Goal: Task Accomplishment & Management: Use online tool/utility

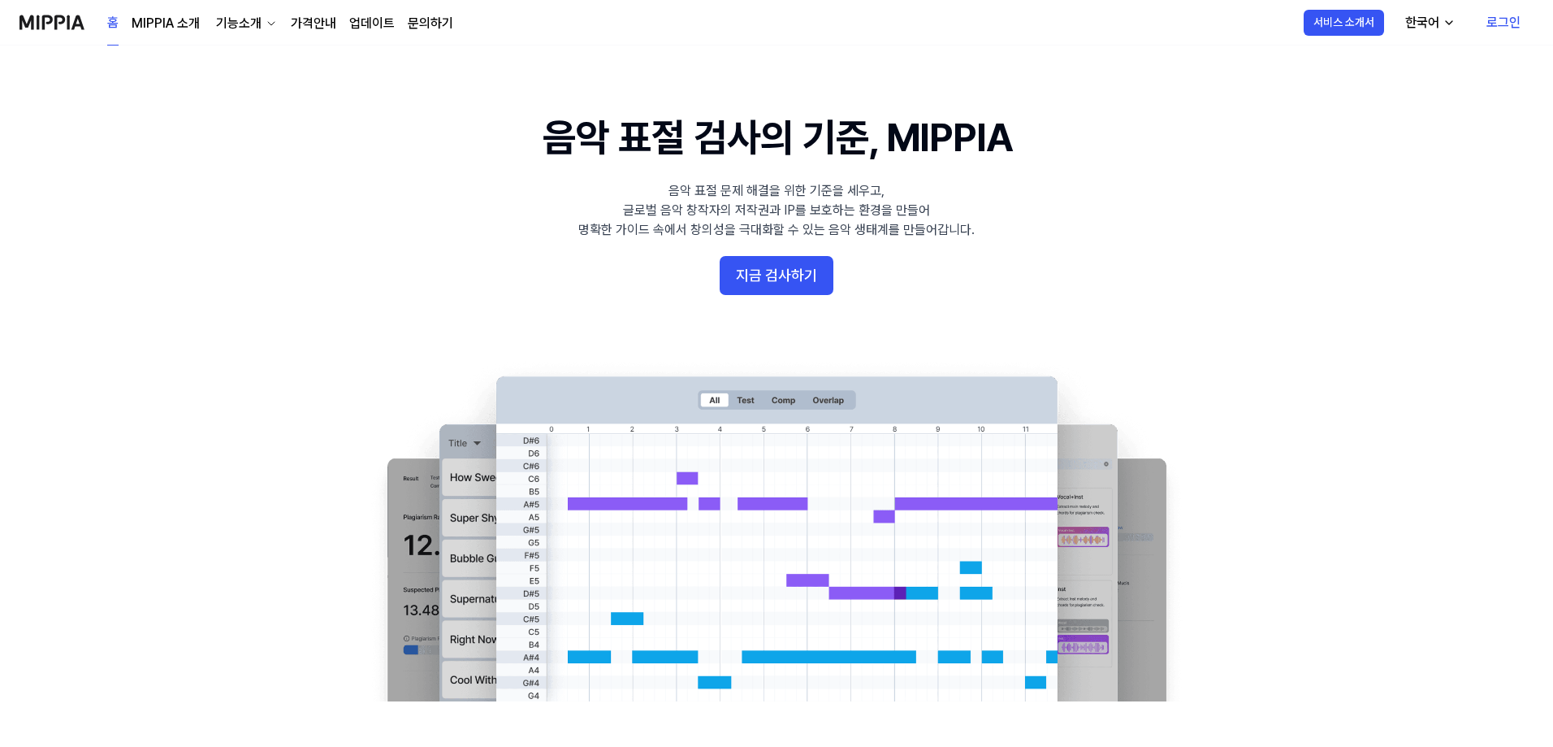
click at [1504, 21] on link "로그인" at bounding box center [1504, 22] width 60 height 45
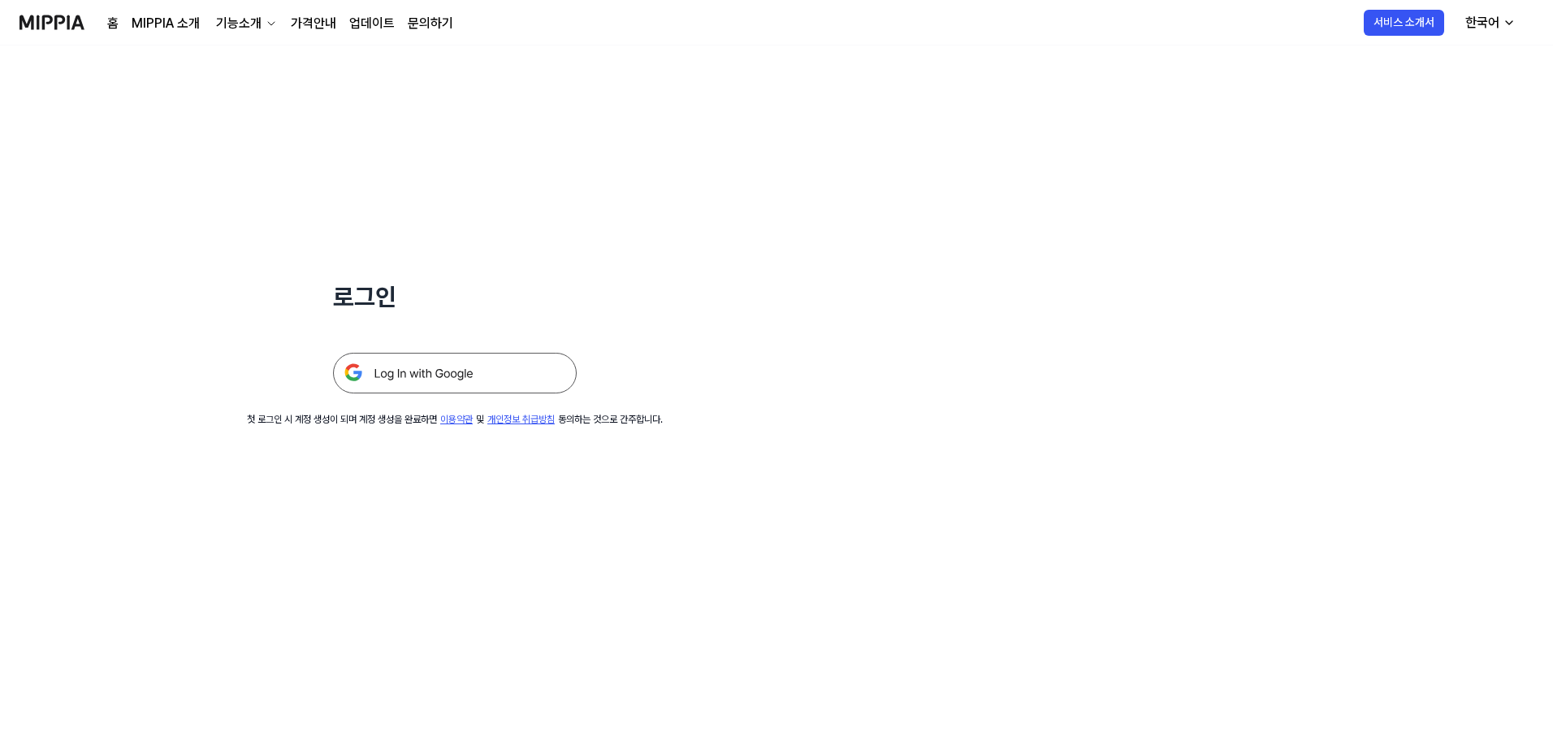
click at [435, 377] on img at bounding box center [455, 373] width 244 height 41
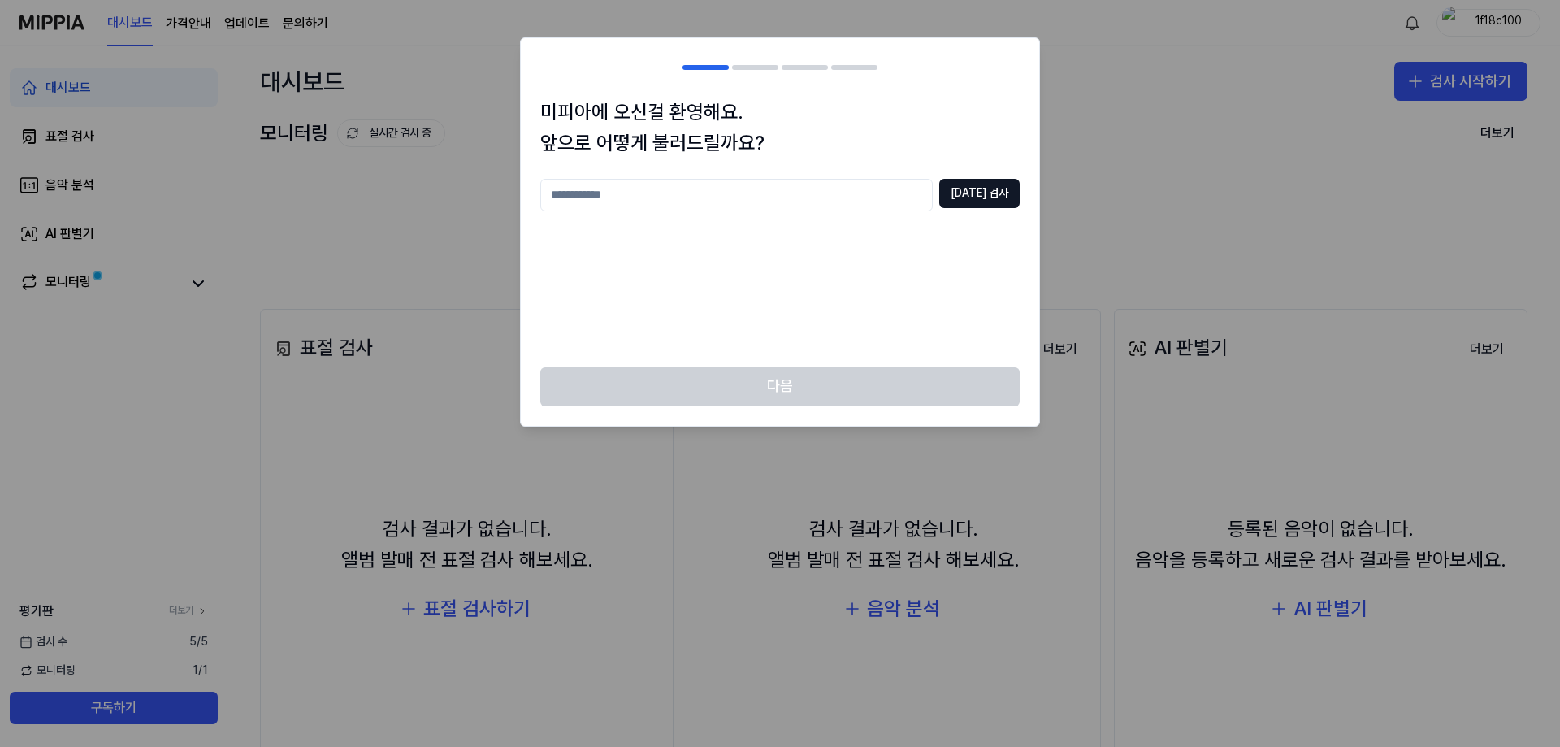
click at [717, 191] on input "text" at bounding box center [736, 195] width 392 height 32
type input "*"
type input "**"
click at [977, 202] on button "중복 검사" at bounding box center [979, 193] width 80 height 29
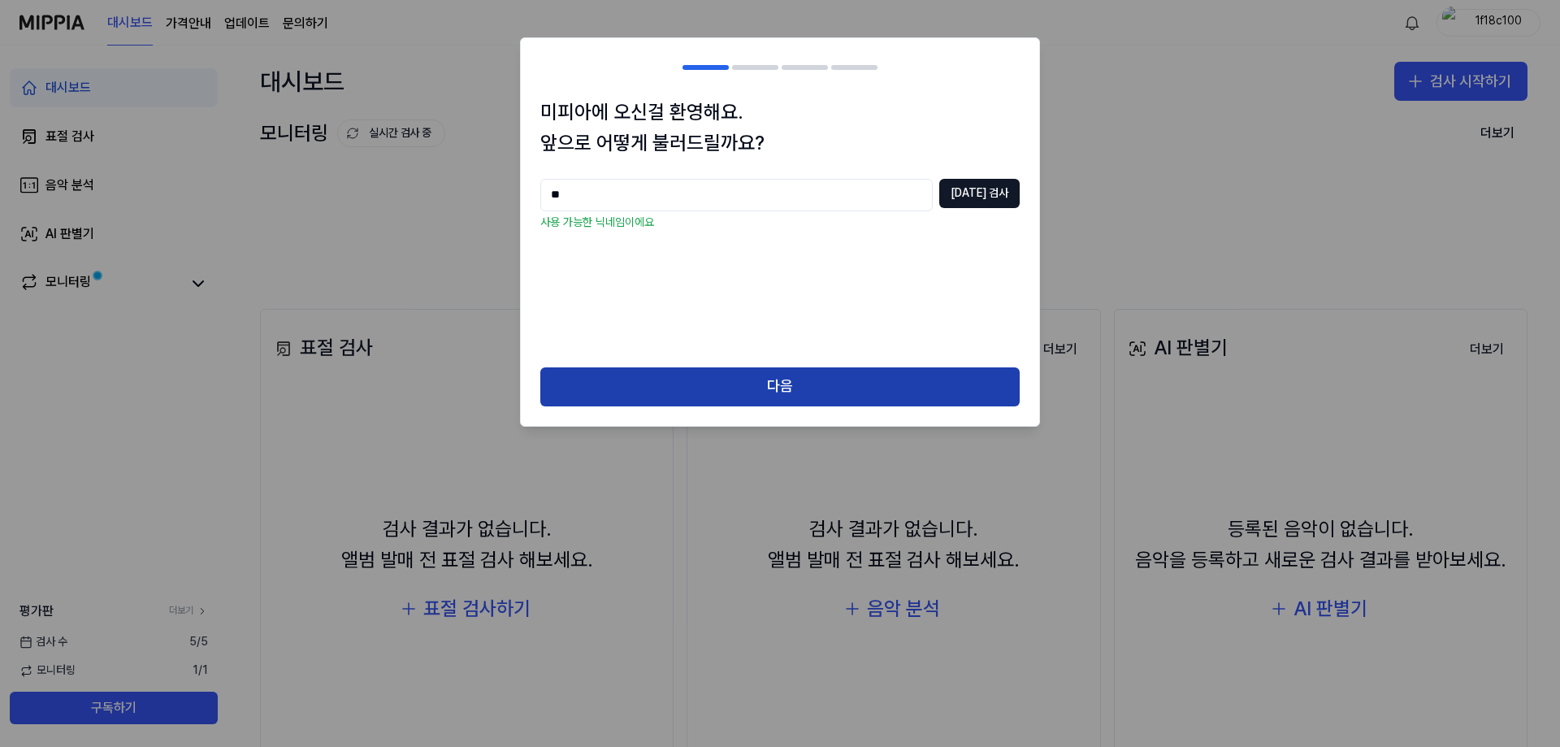
click at [832, 401] on button "다음" at bounding box center [779, 386] width 479 height 39
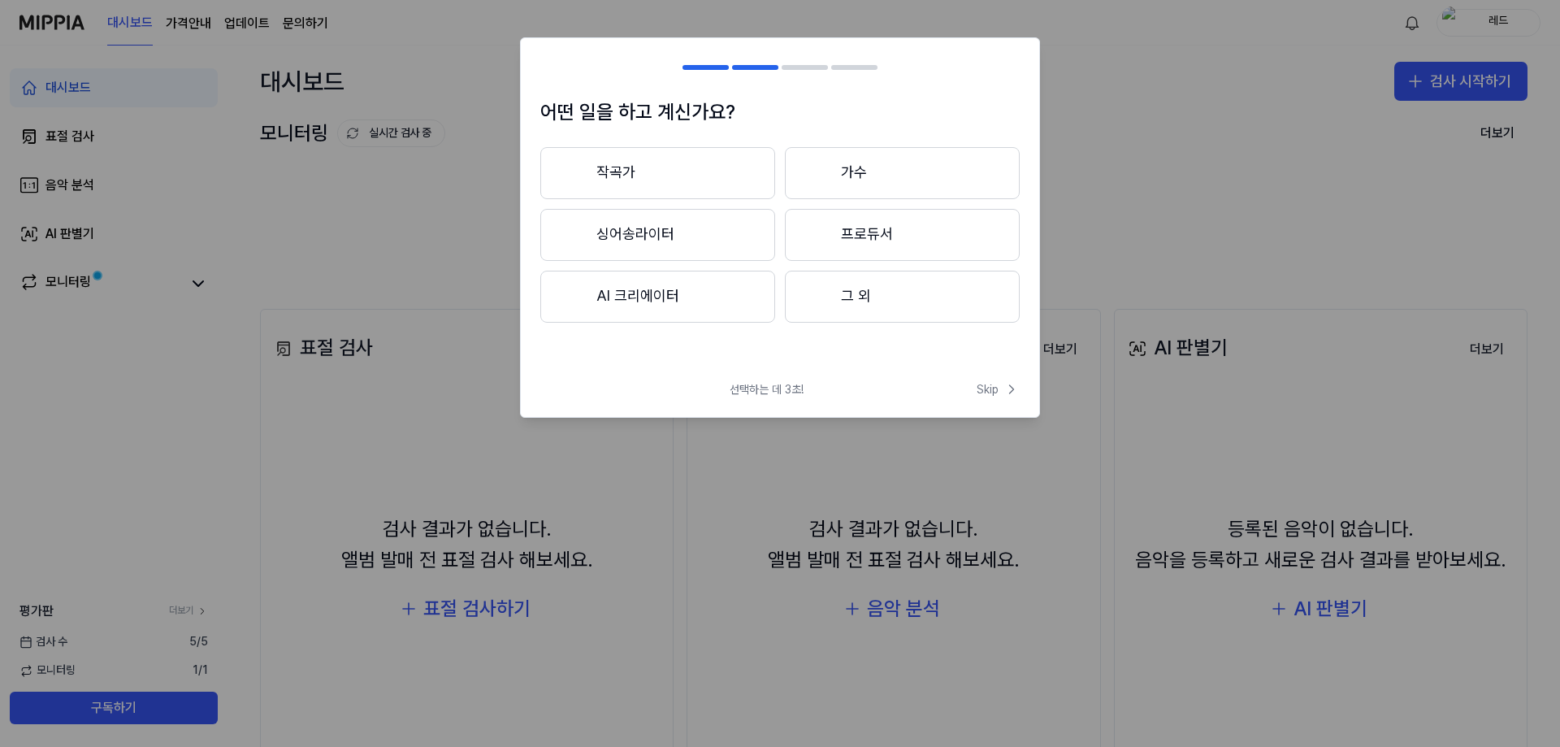
click at [858, 237] on button "프로듀서" at bounding box center [902, 235] width 235 height 52
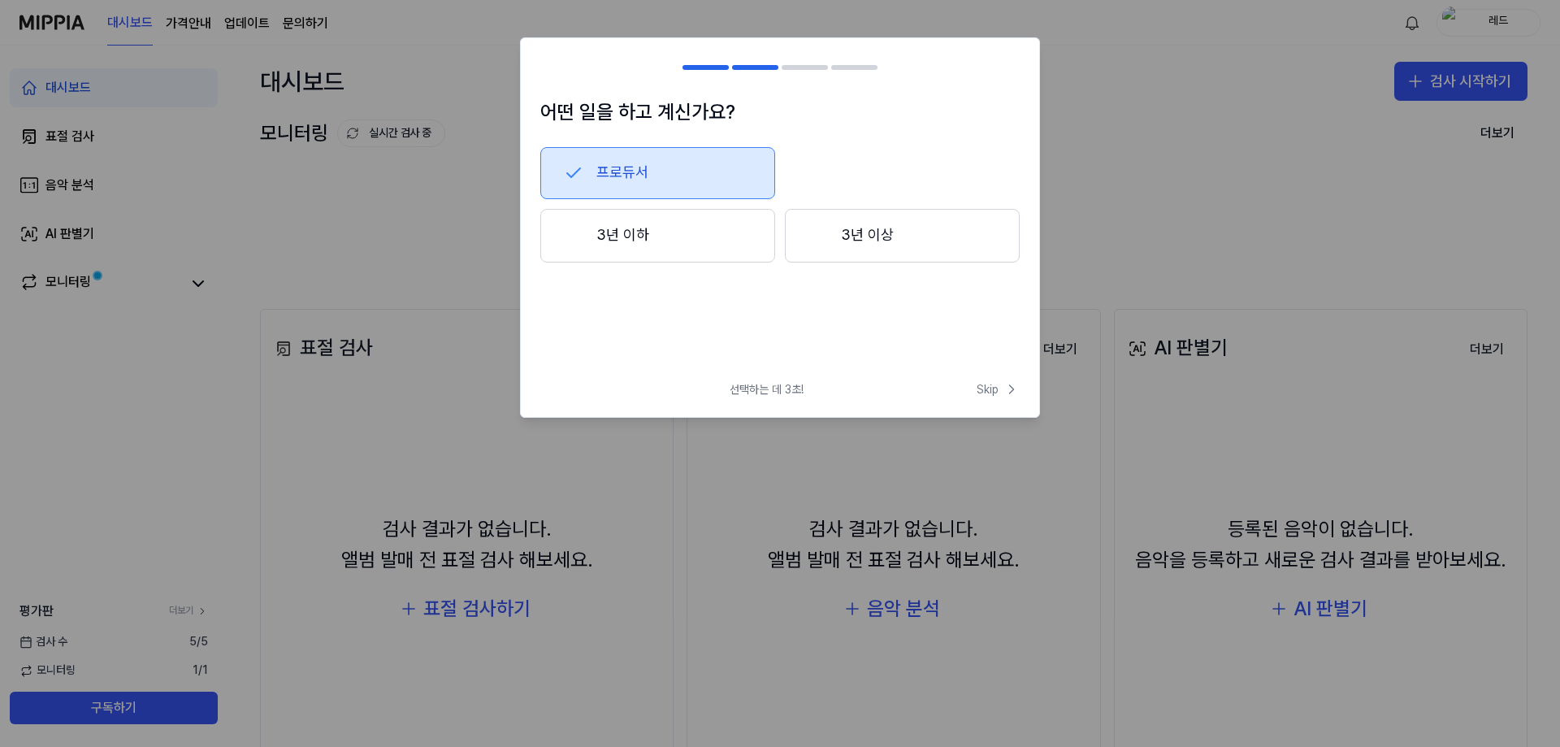
click at [680, 243] on button "3년 이하" at bounding box center [657, 236] width 235 height 54
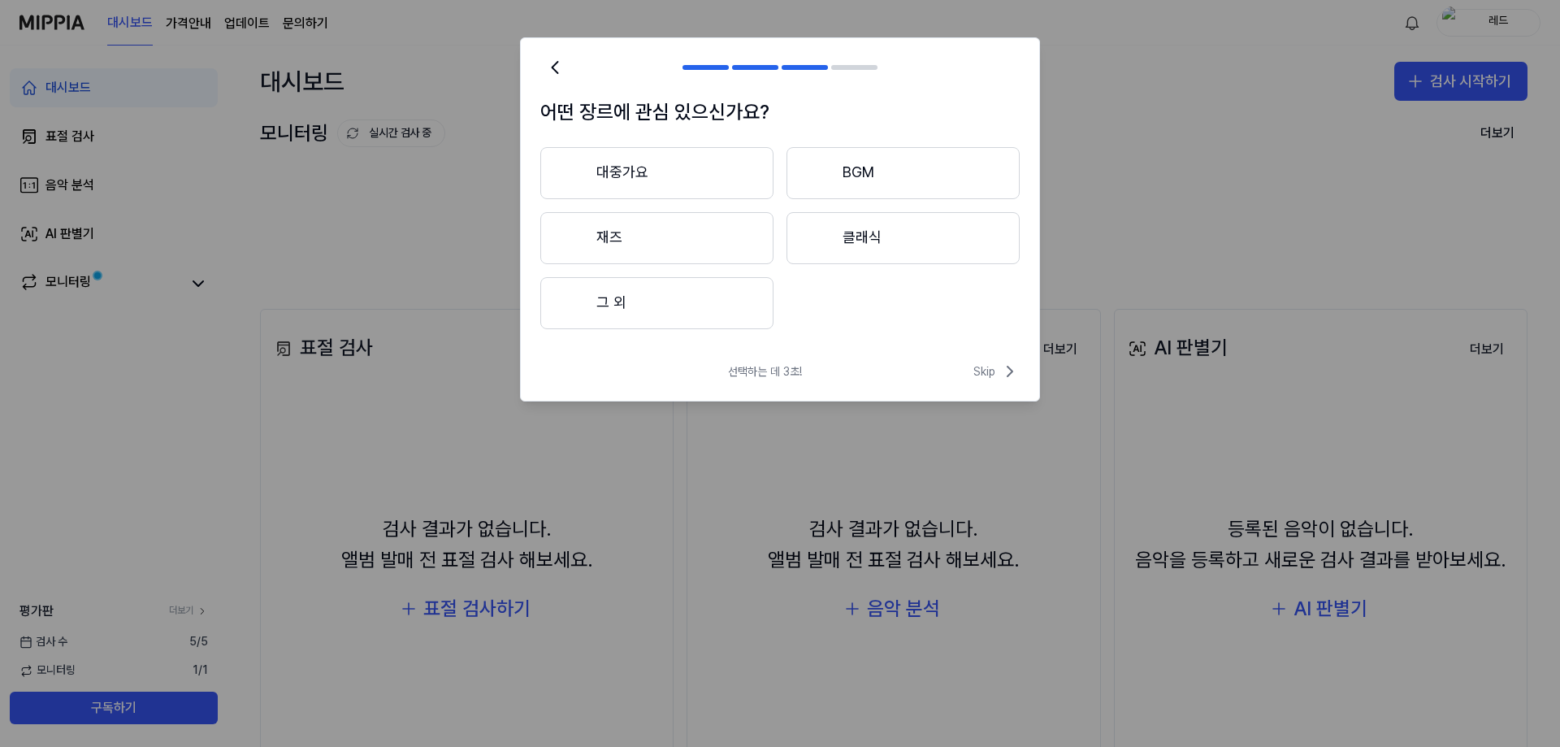
click at [643, 167] on button "대중가요" at bounding box center [656, 173] width 233 height 52
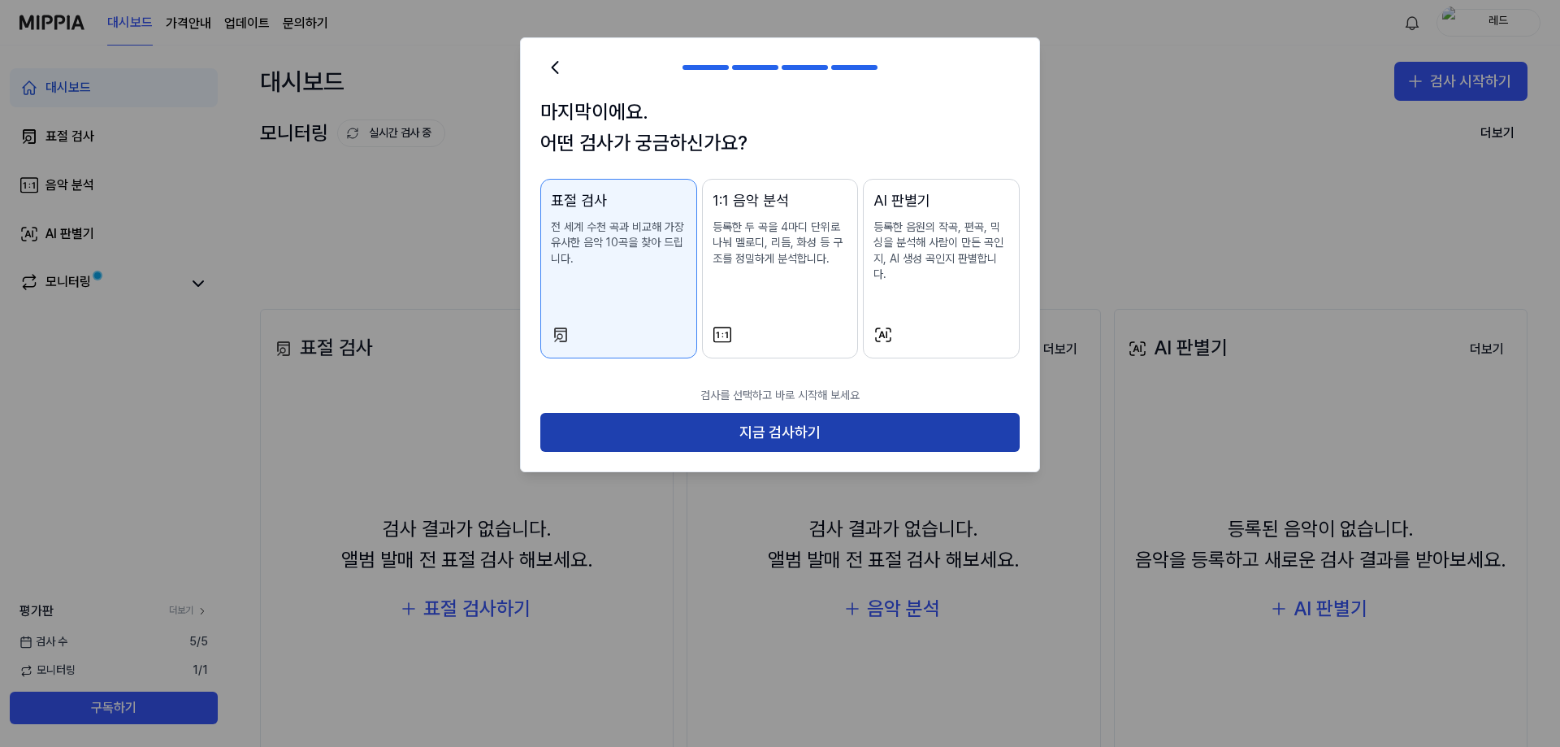
click at [708, 417] on button "지금 검사하기" at bounding box center [779, 432] width 479 height 39
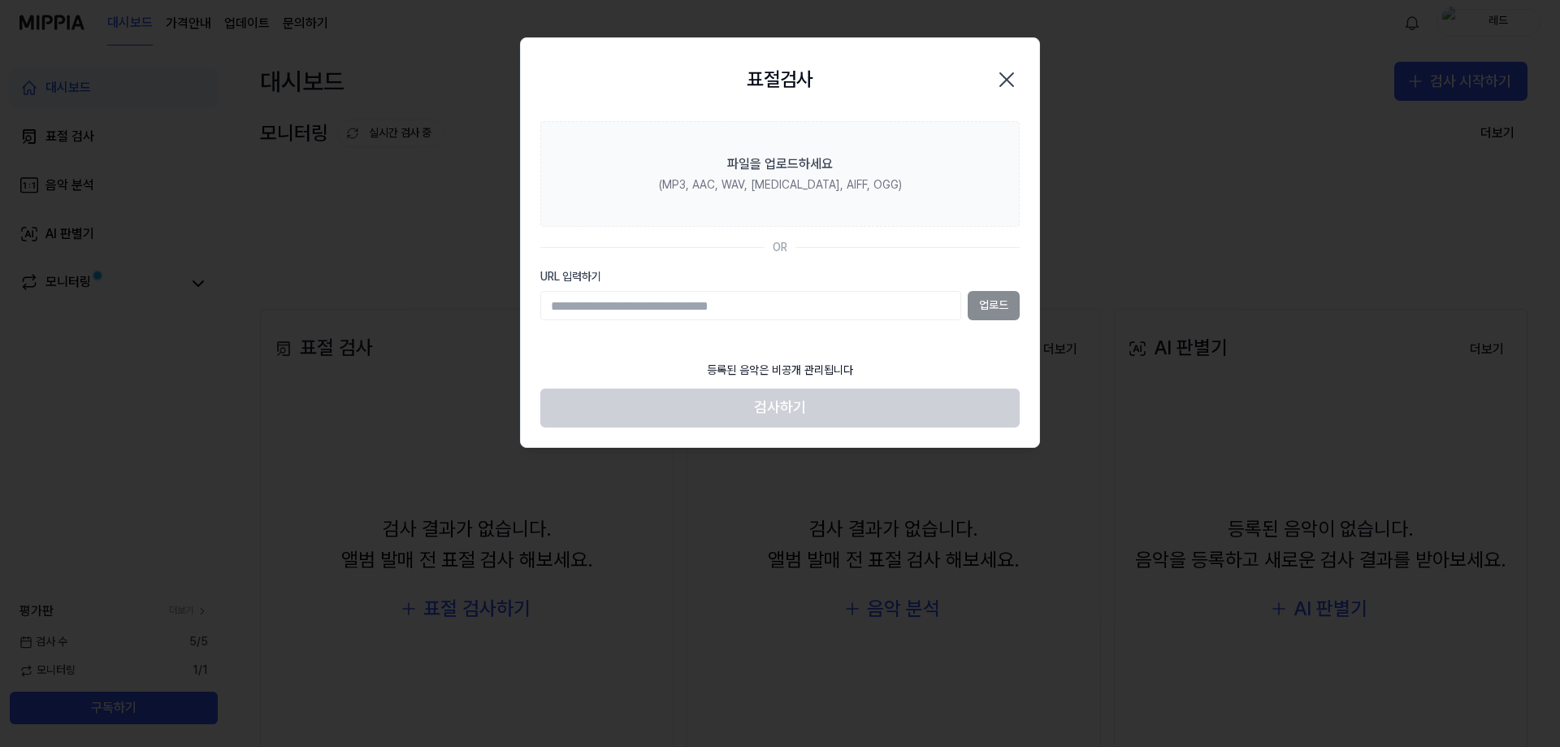
click at [810, 311] on input "URL 입력하기" at bounding box center [750, 305] width 421 height 29
click at [666, 304] on input "URL 입력하기" at bounding box center [750, 305] width 421 height 29
paste input "**********"
type input "**********"
click at [995, 306] on button "업로드" at bounding box center [994, 305] width 52 height 29
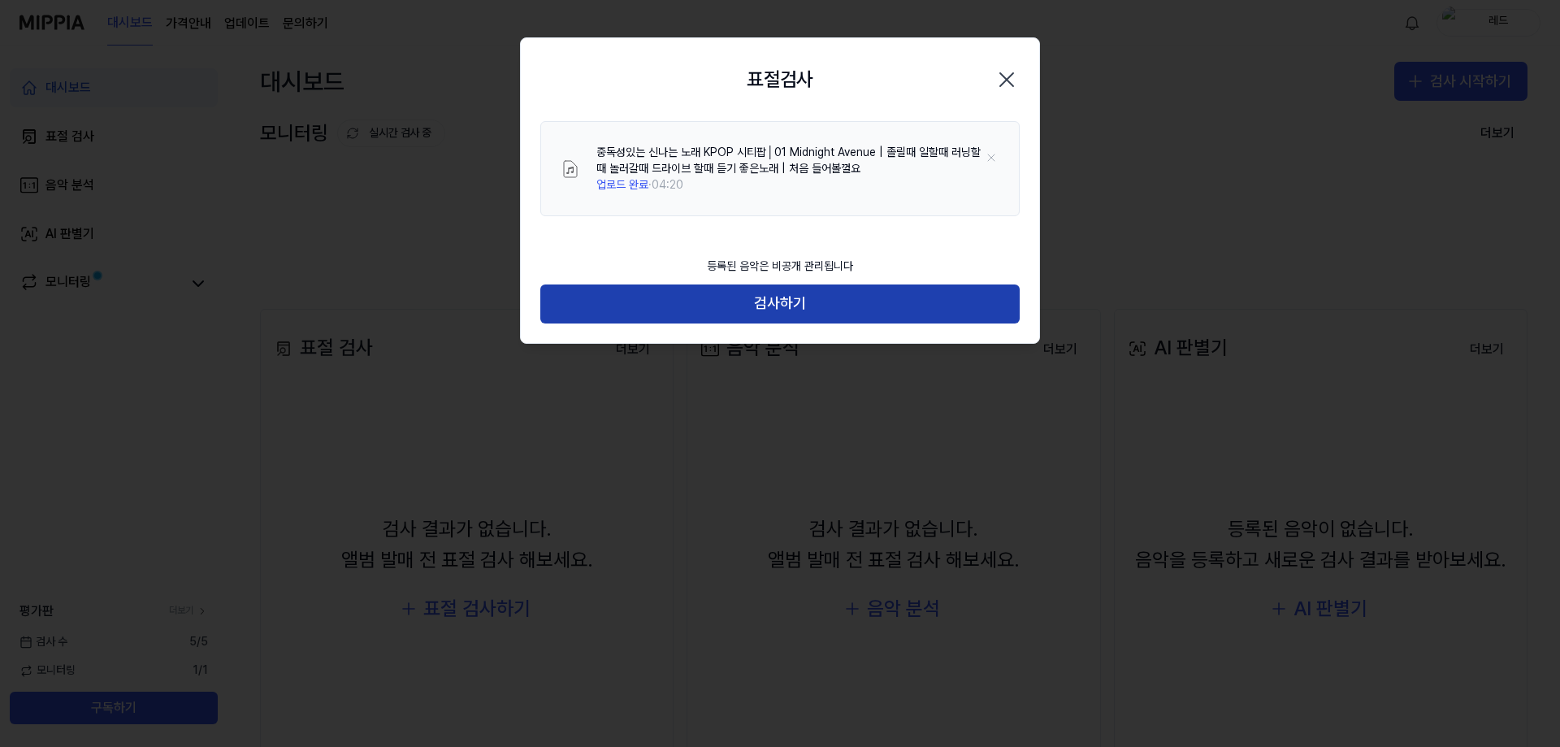
click at [816, 298] on button "검사하기" at bounding box center [779, 303] width 479 height 39
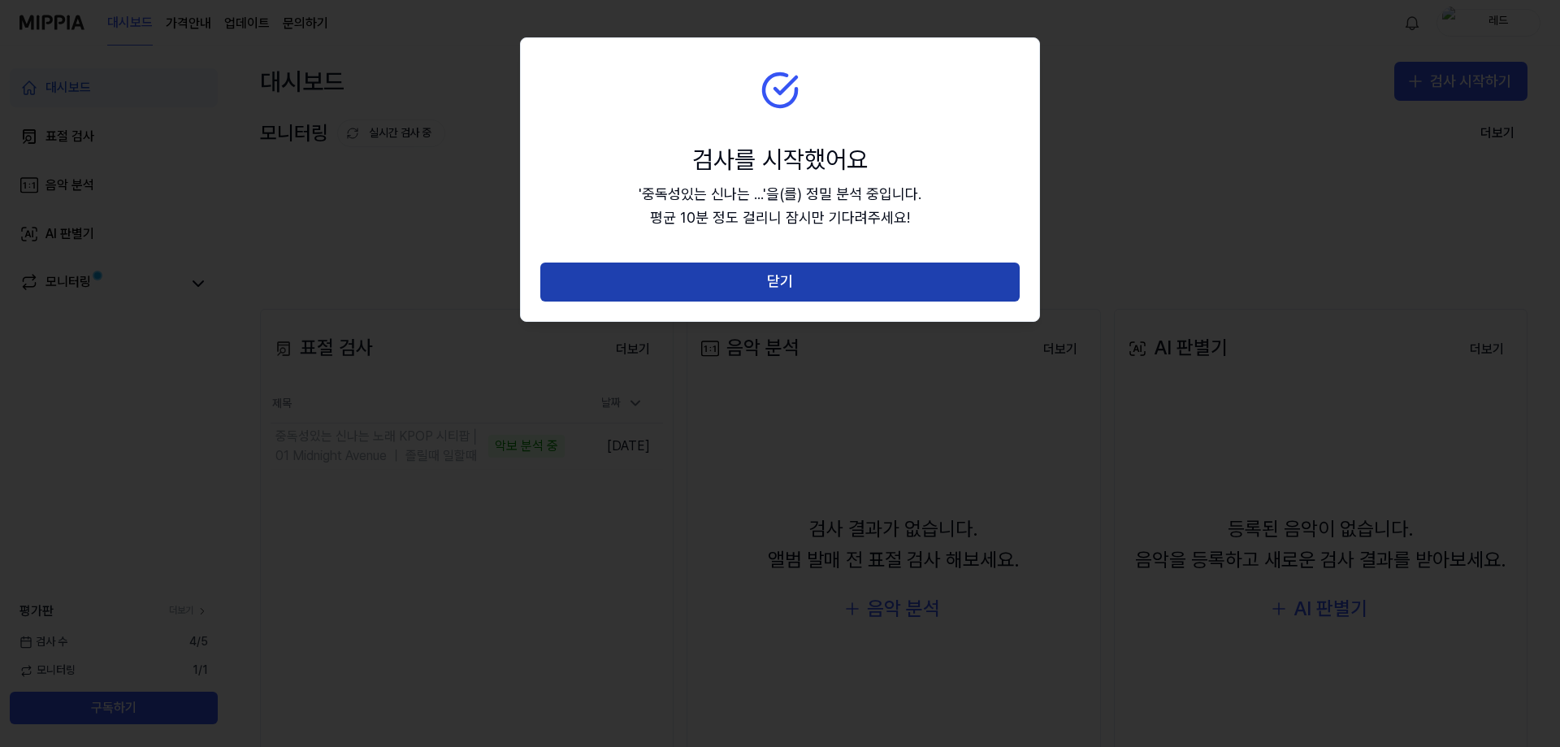
click at [764, 278] on button "닫기" at bounding box center [779, 281] width 479 height 39
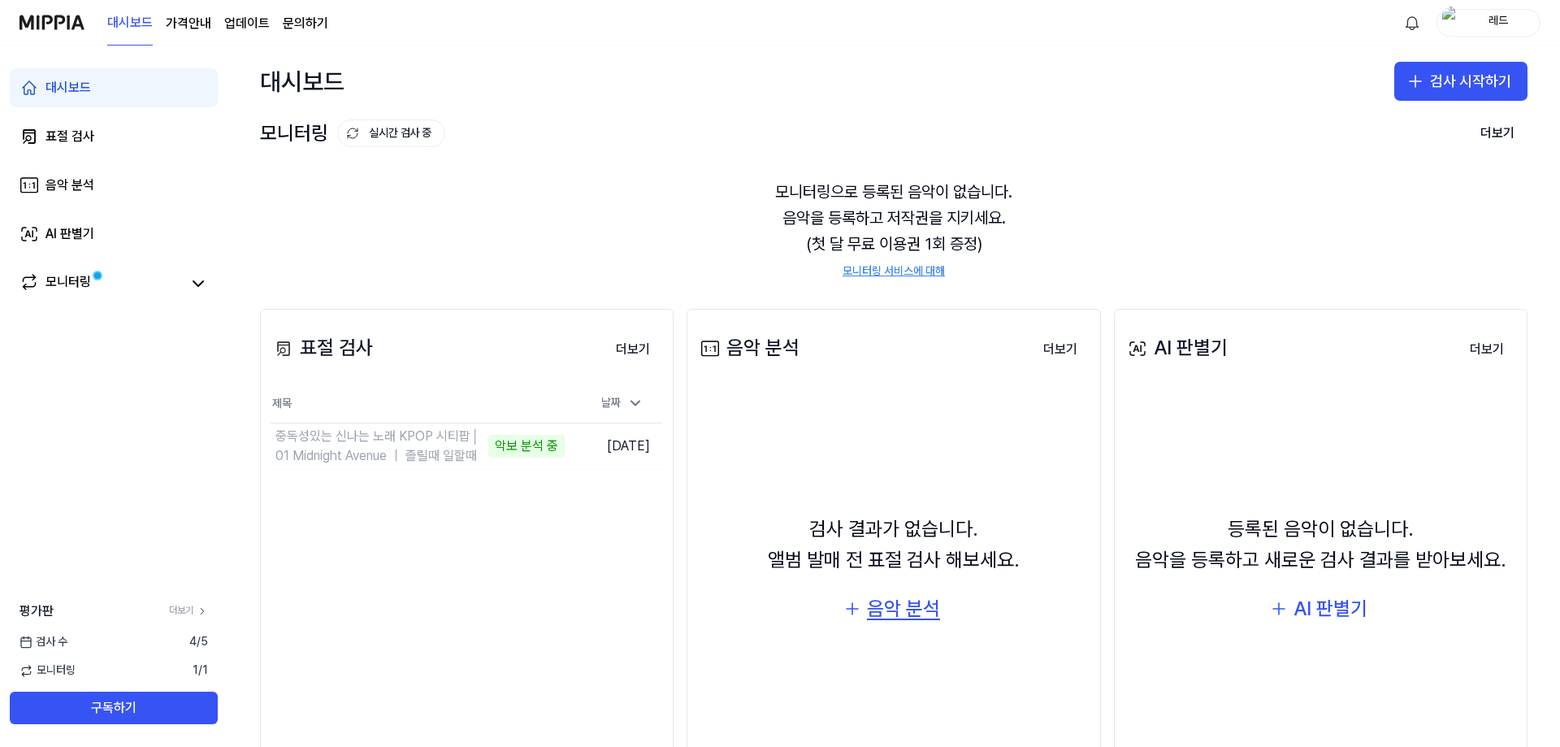
click at [877, 608] on div "음악 분석" at bounding box center [903, 608] width 73 height 31
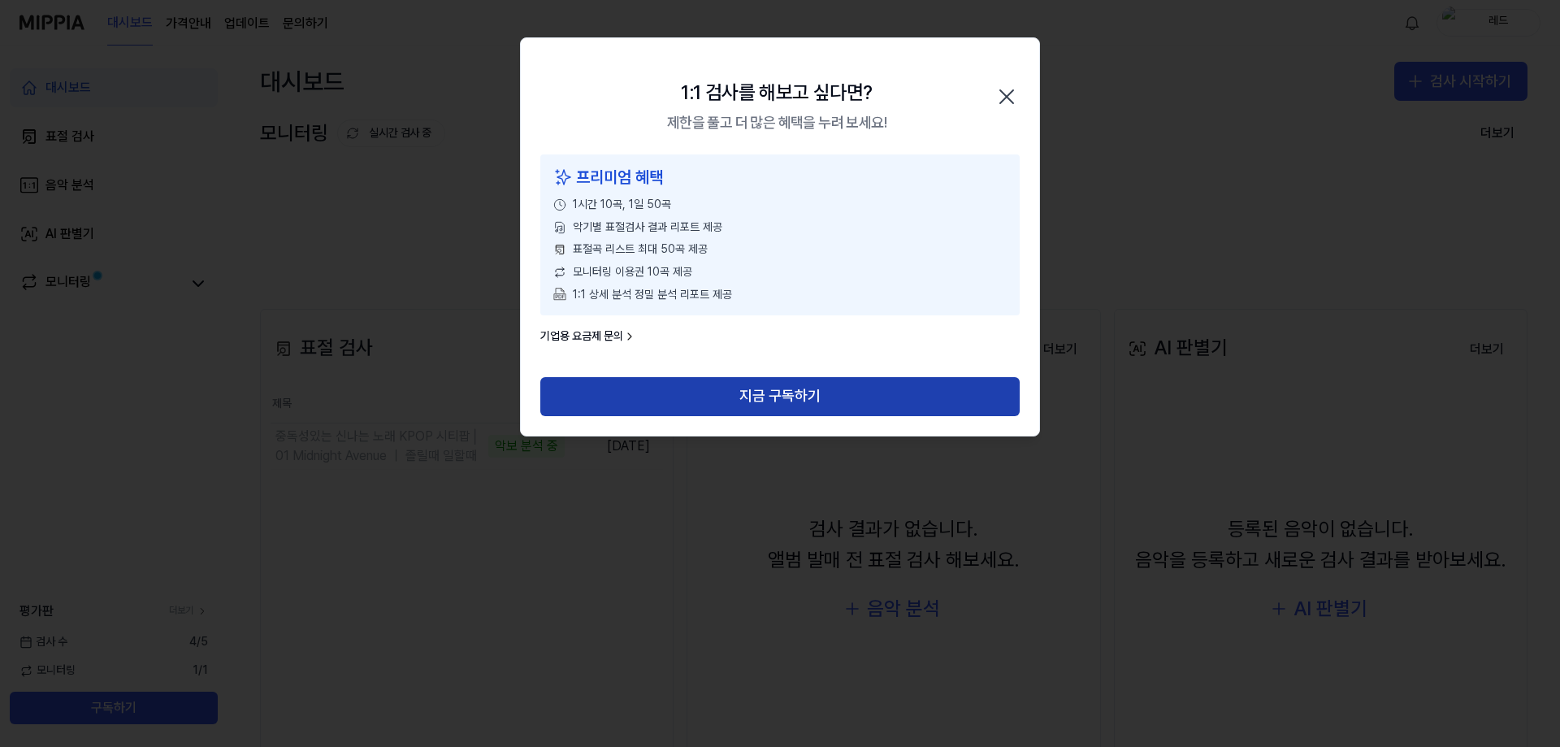
click at [785, 396] on button "지금 구독하기" at bounding box center [779, 396] width 479 height 39
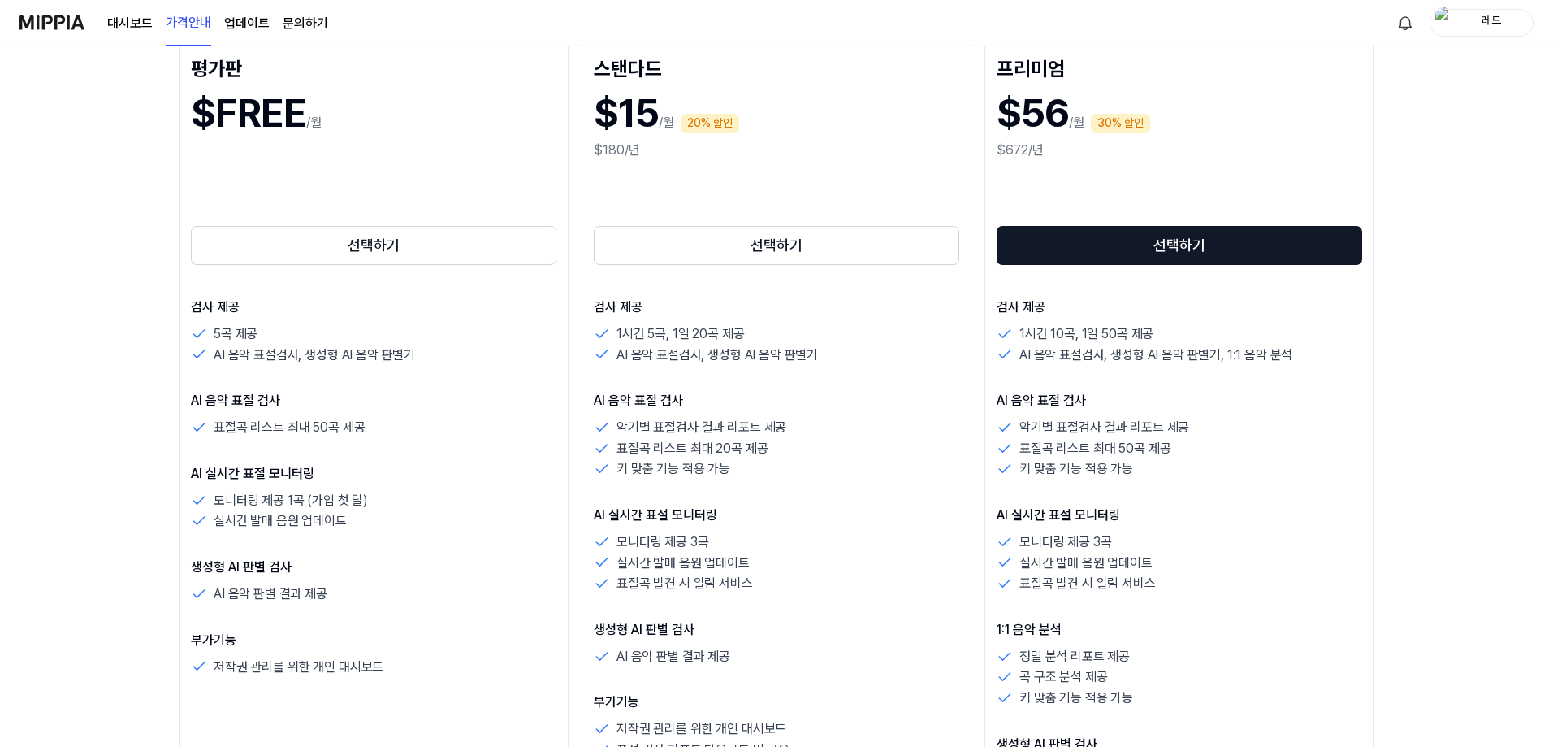
scroll to position [162, 0]
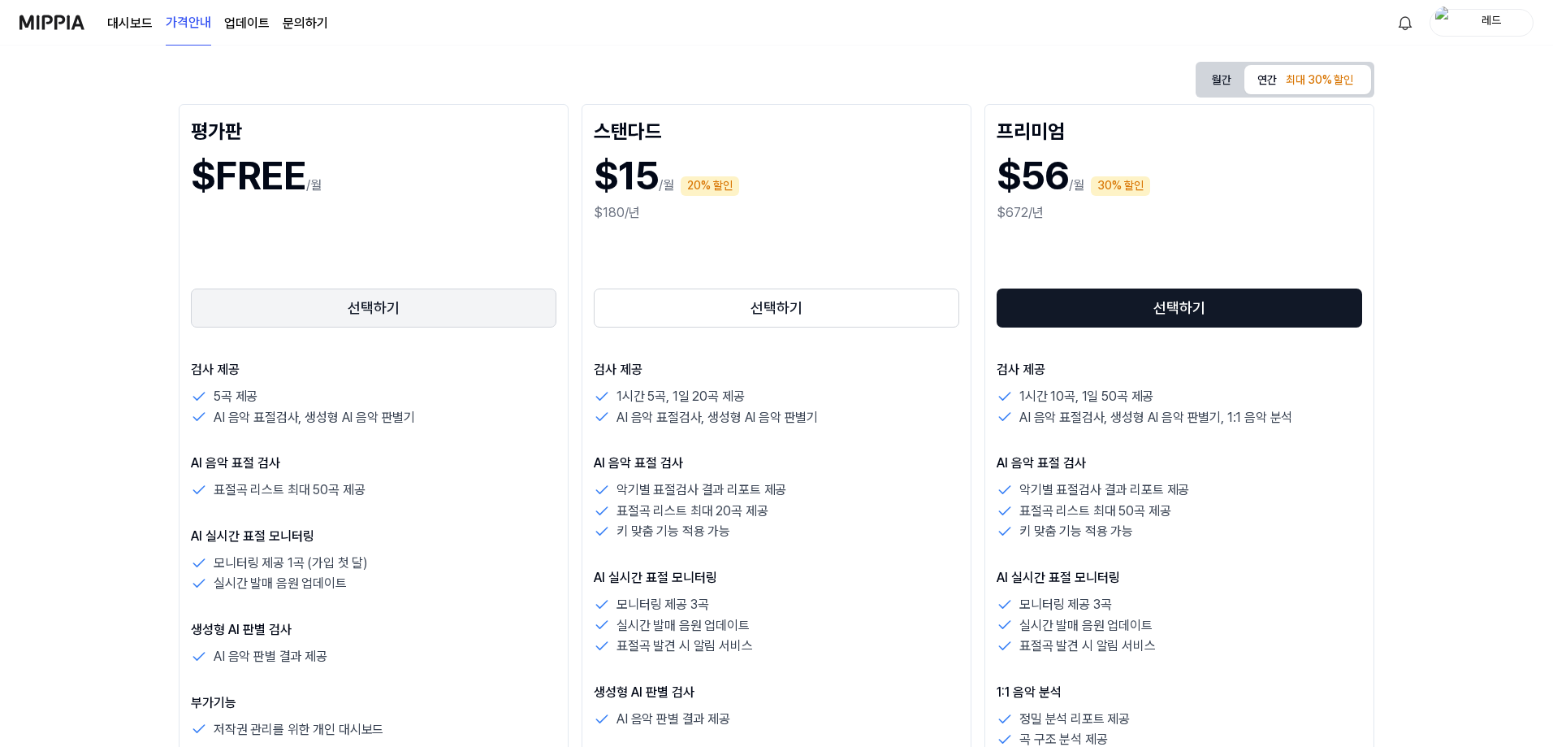
click at [364, 316] on button "선택하기" at bounding box center [374, 307] width 366 height 39
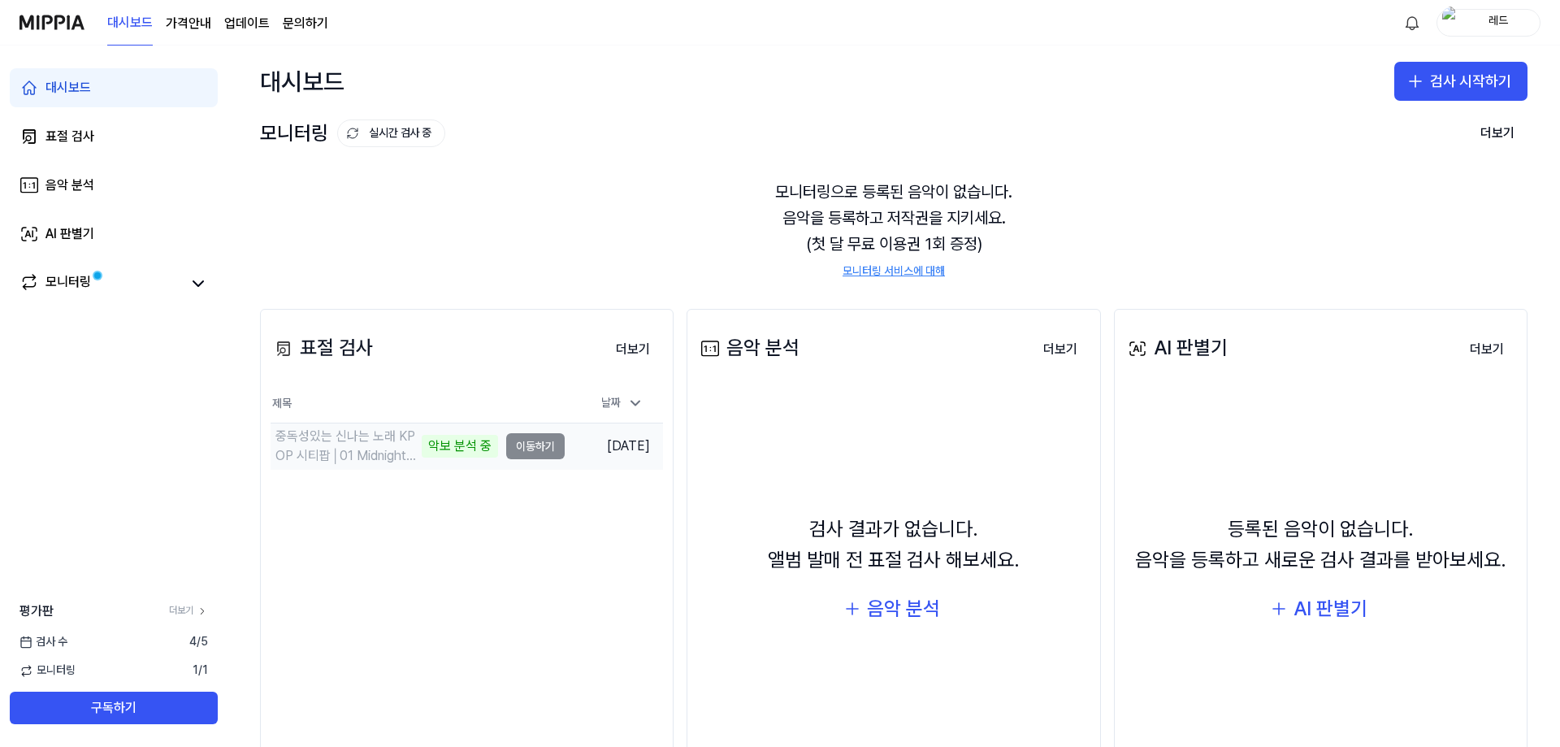
click at [419, 441] on div "중독성있는 신나는 노래 KPOP 시티팝│01 Midnight Avenue ｜ 졸릴때 일할때 악보 분석 중" at bounding box center [384, 446] width 227 height 39
click at [631, 351] on button "더보기" at bounding box center [633, 349] width 60 height 32
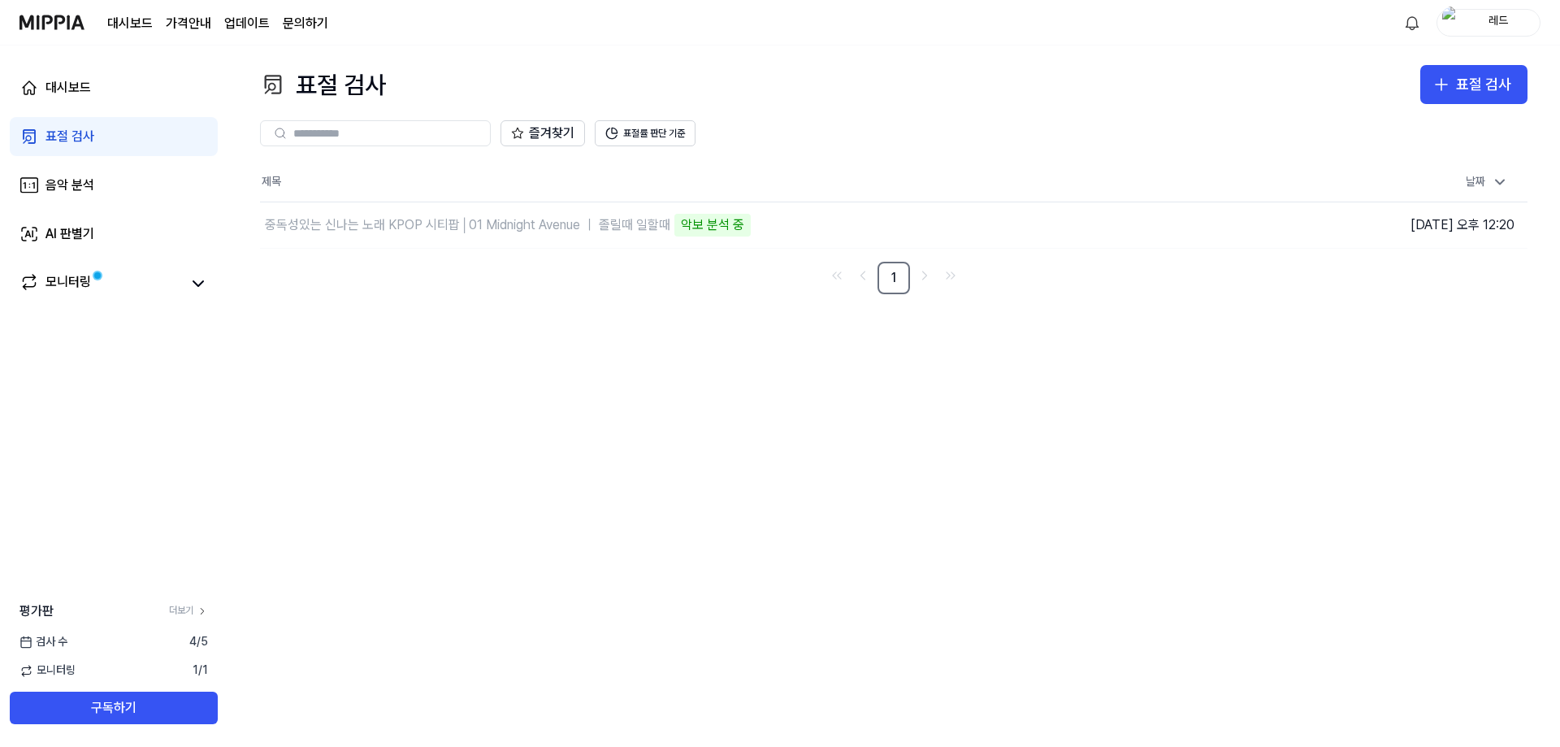
click at [890, 428] on div "표절 검사 표절 검사 표절 검사 음악 분석 AI 판별기 즐겨찾기 표절률 판단 기준 제목 날짜 중독성있는 신나는 노래 KPOP 시티팝│01 Mi…" at bounding box center [893, 395] width 1332 height 701
click at [62, 281] on div "모니터링" at bounding box center [67, 283] width 45 height 23
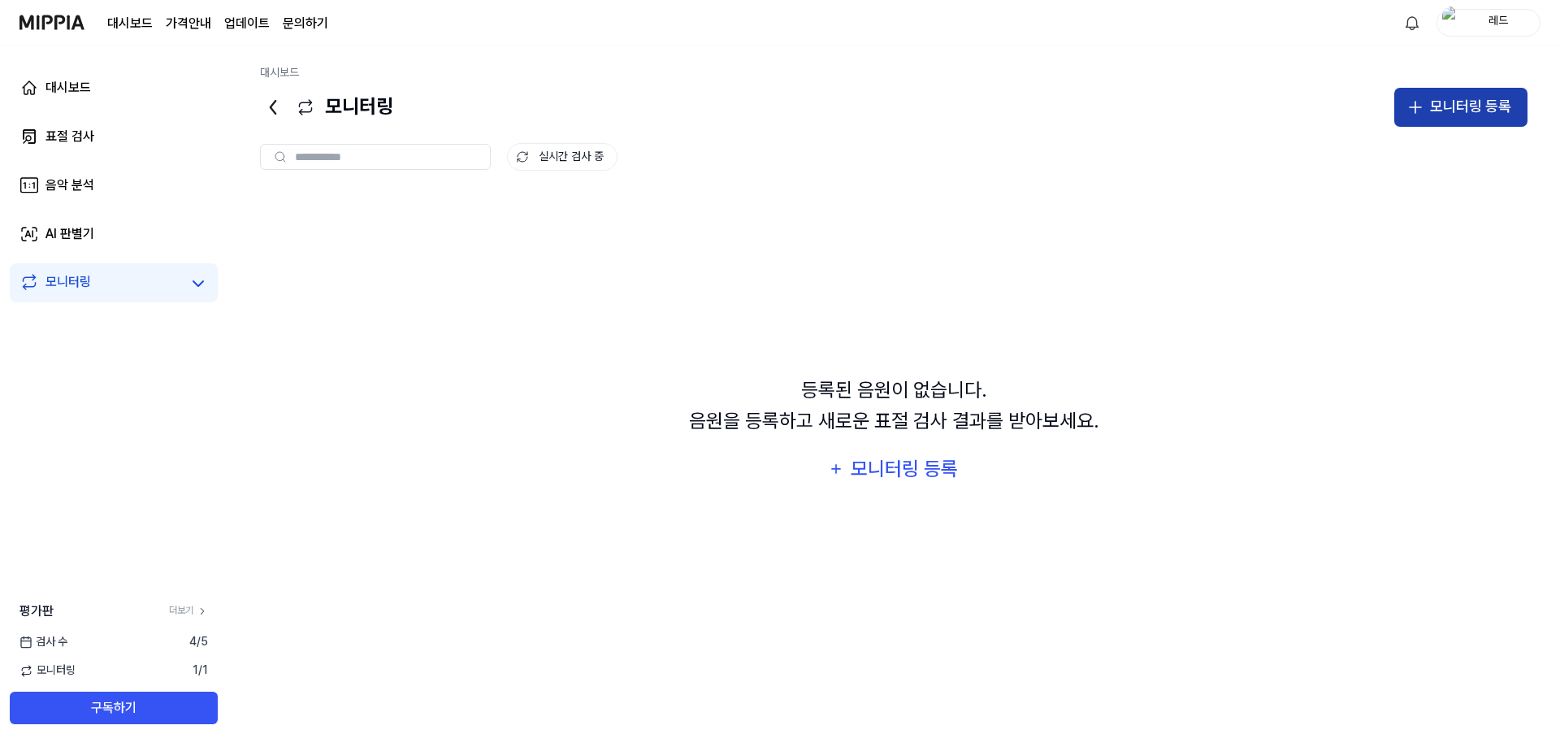
click at [1480, 97] on div "모니터링 등록" at bounding box center [1470, 107] width 81 height 24
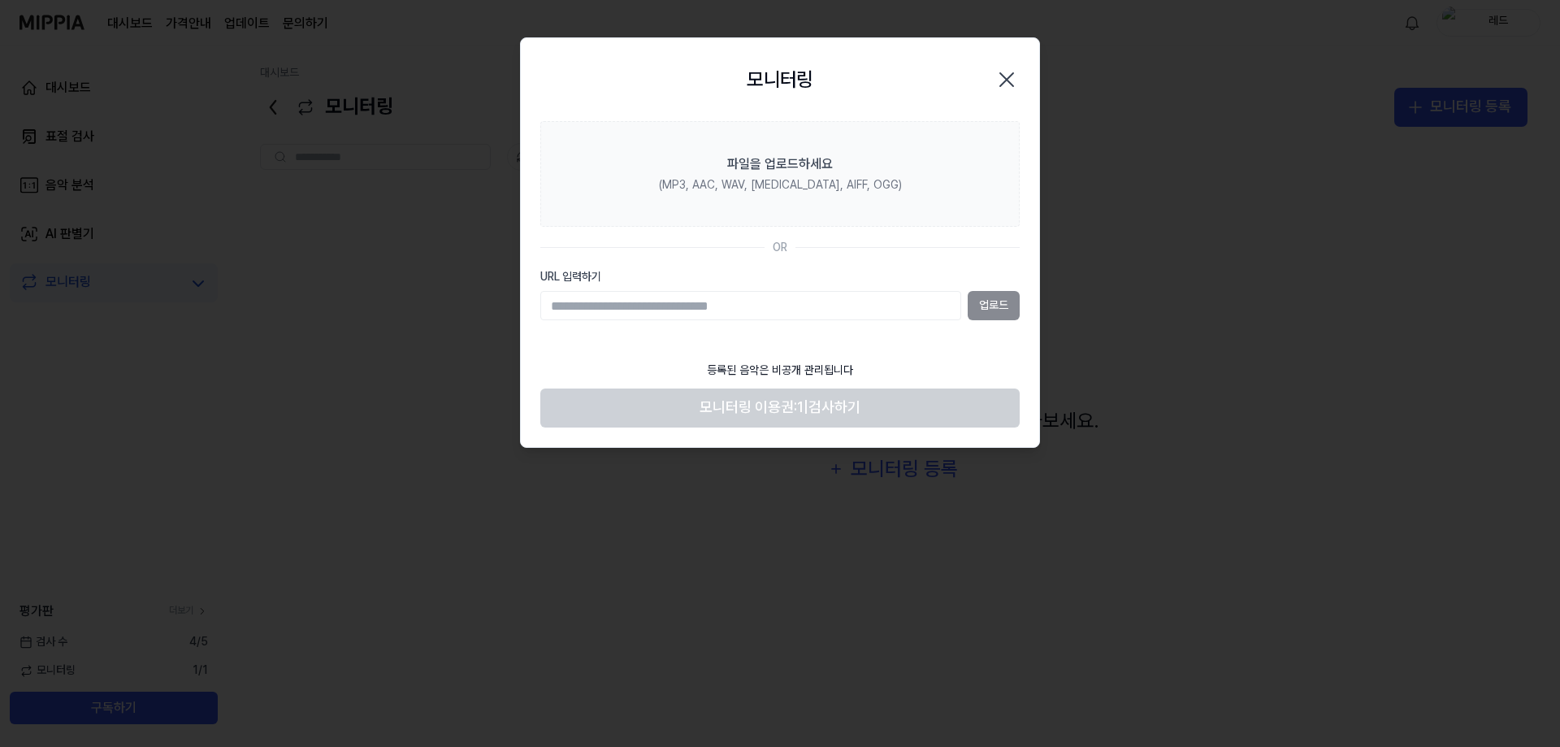
click at [834, 300] on input "URL 입력하기" at bounding box center [750, 305] width 421 height 29
type input "**********"
click at [982, 305] on button "업로드" at bounding box center [994, 305] width 52 height 29
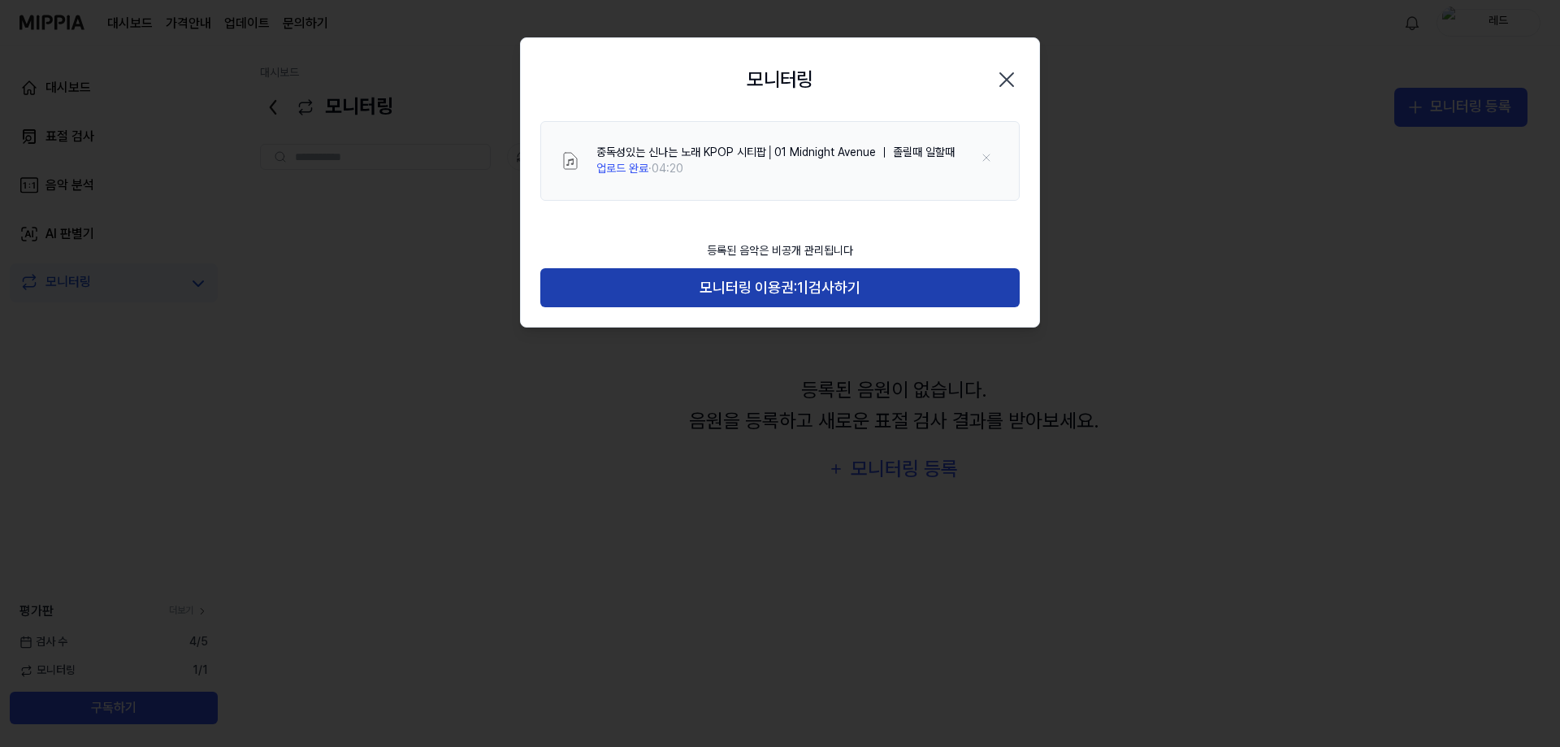
click at [907, 288] on button "모니터링 이용권: 1 | 검사하기" at bounding box center [779, 287] width 479 height 39
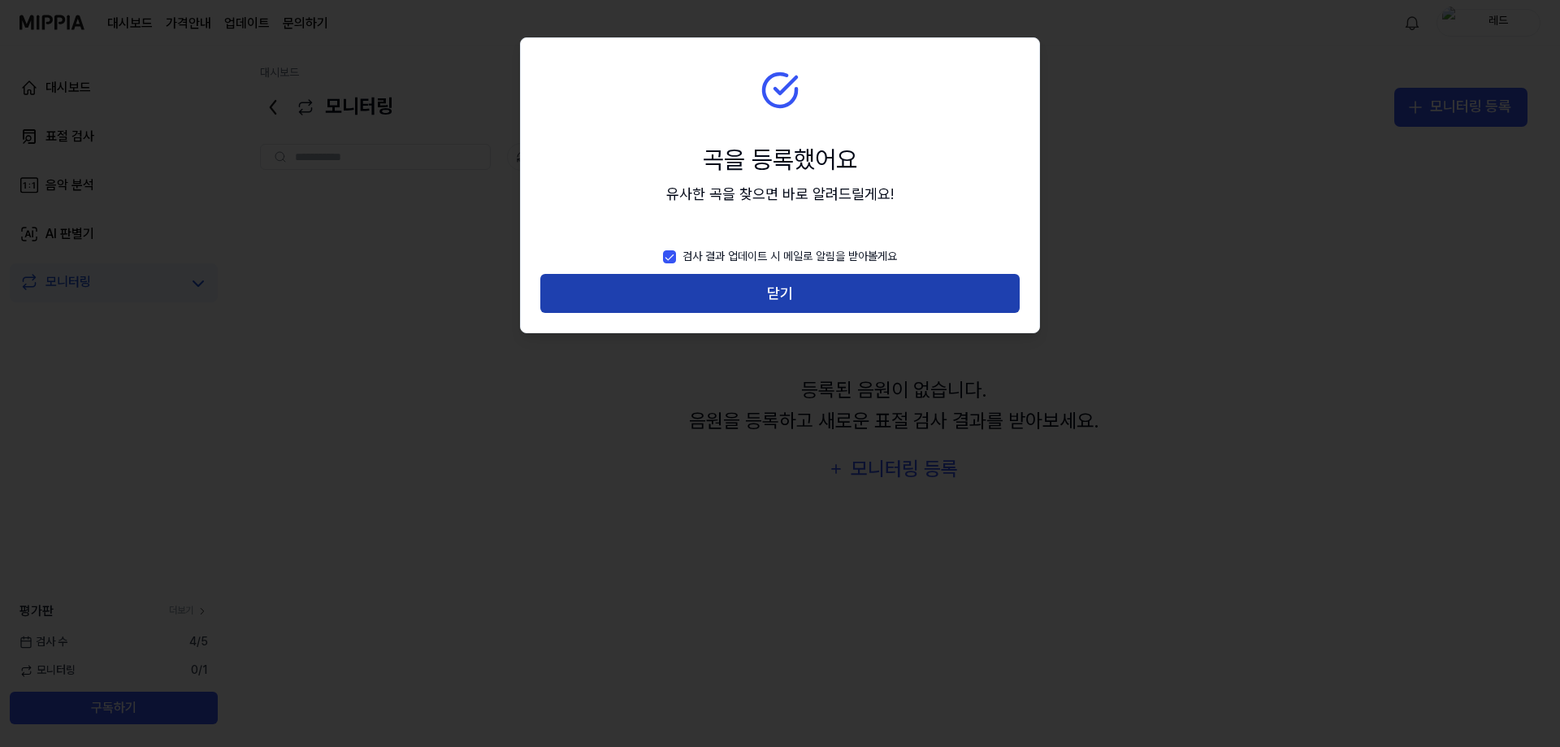
click at [844, 298] on button "닫기" at bounding box center [779, 293] width 479 height 39
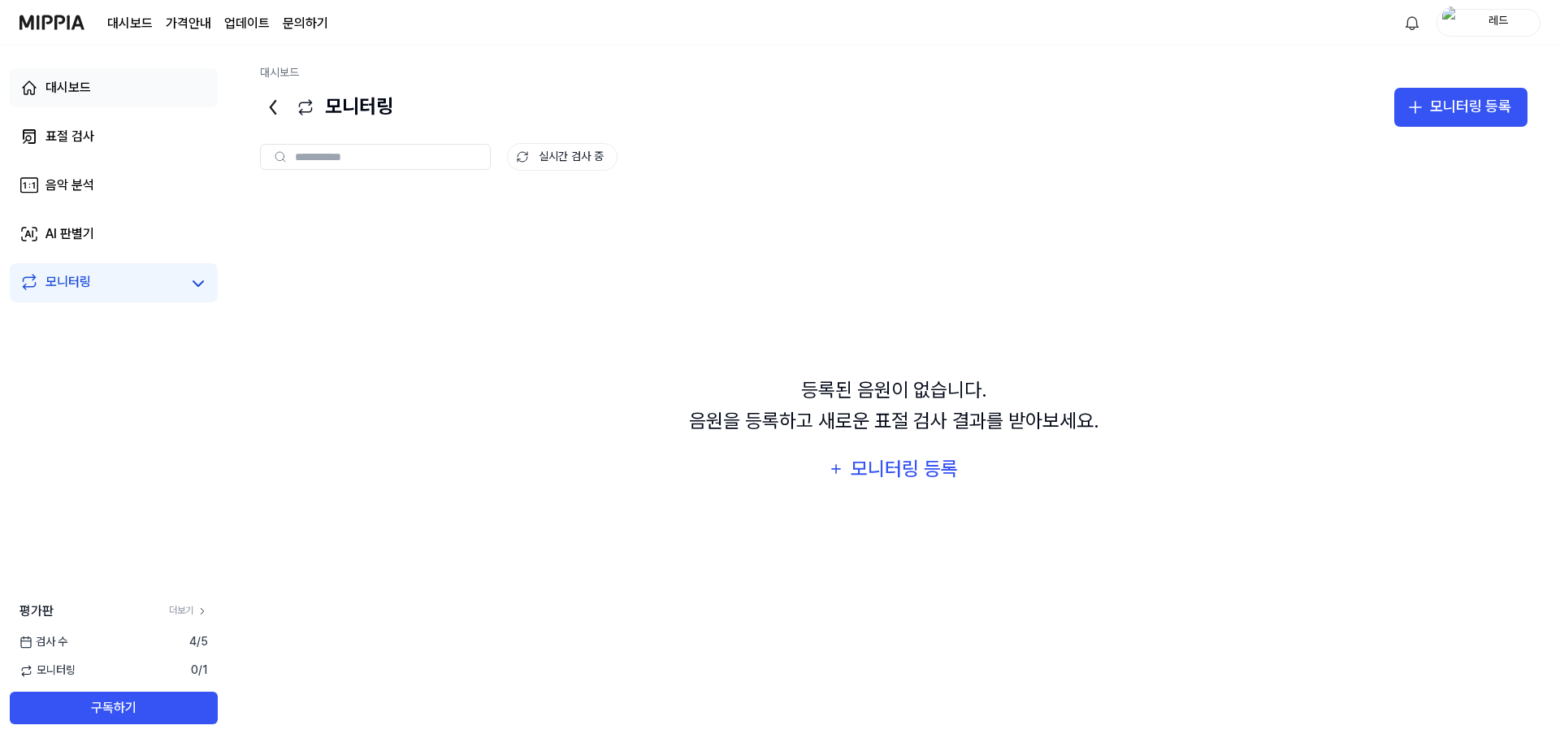
click at [63, 88] on div "대시보드" at bounding box center [67, 87] width 45 height 19
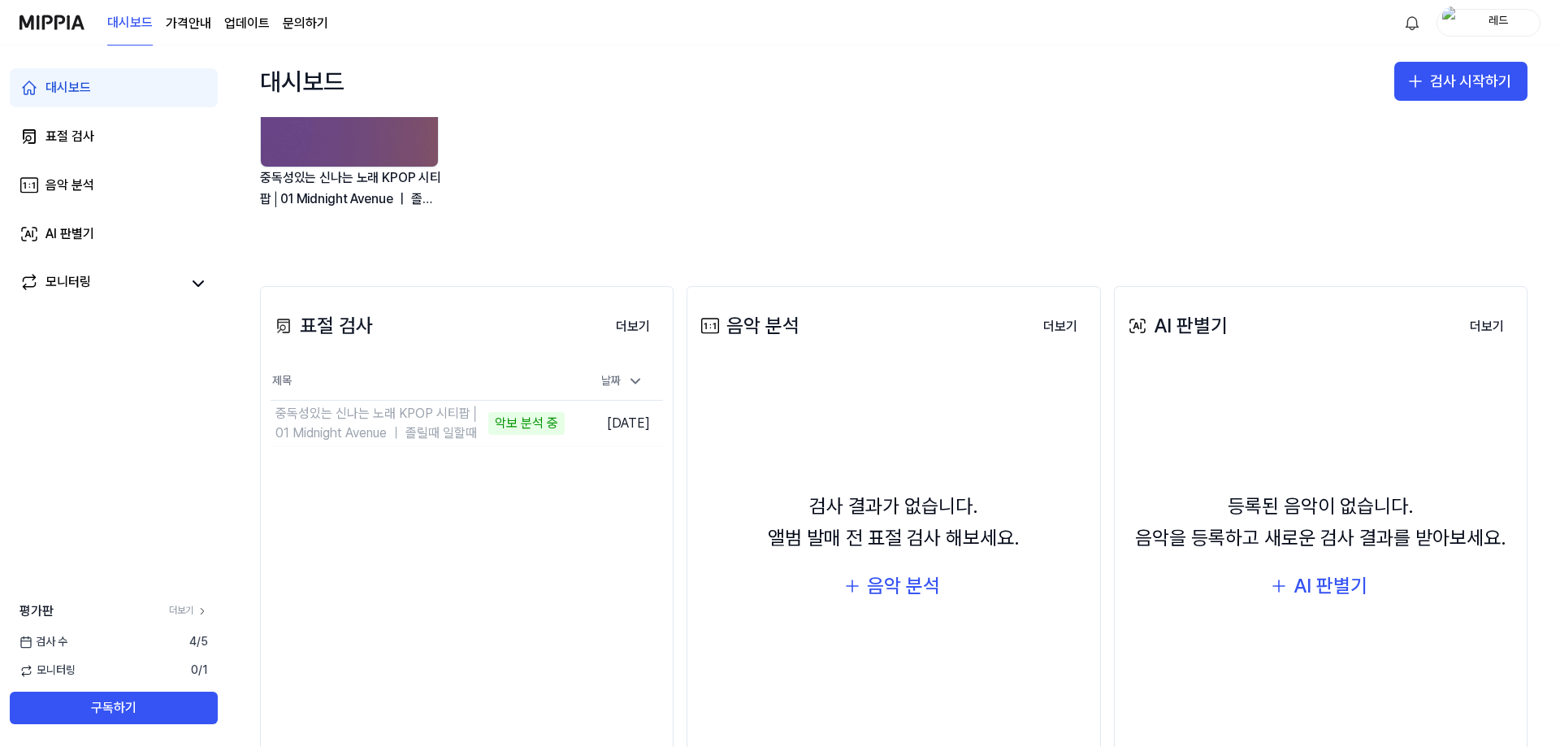
scroll to position [227, 0]
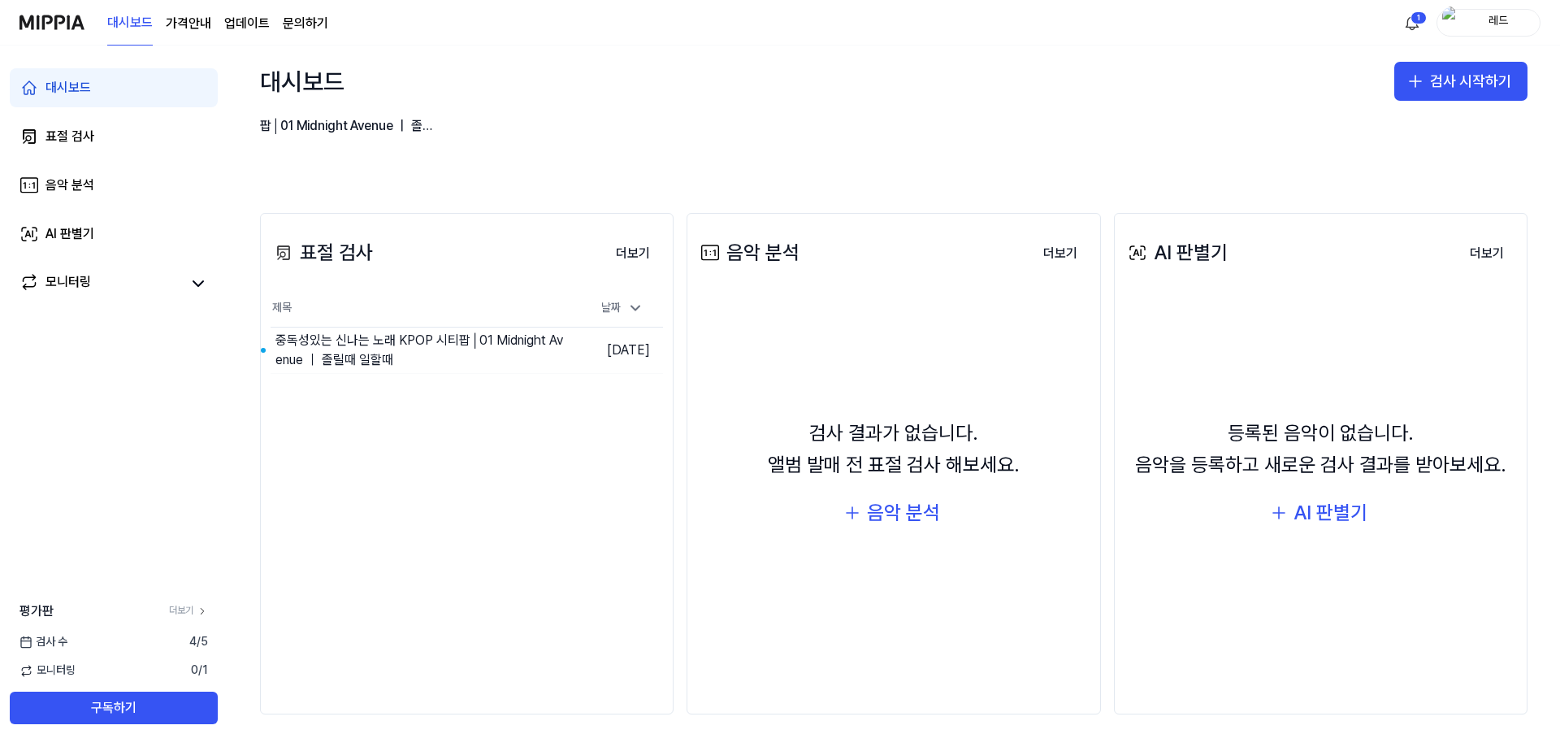
click at [591, 154] on div "오류가 발생했습니다 중독성있는 신나는 노래 KPOP 시티팝│01 Midnight Avenue ｜ 졸릴때 일할때" at bounding box center [880, 48] width 1267 height 232
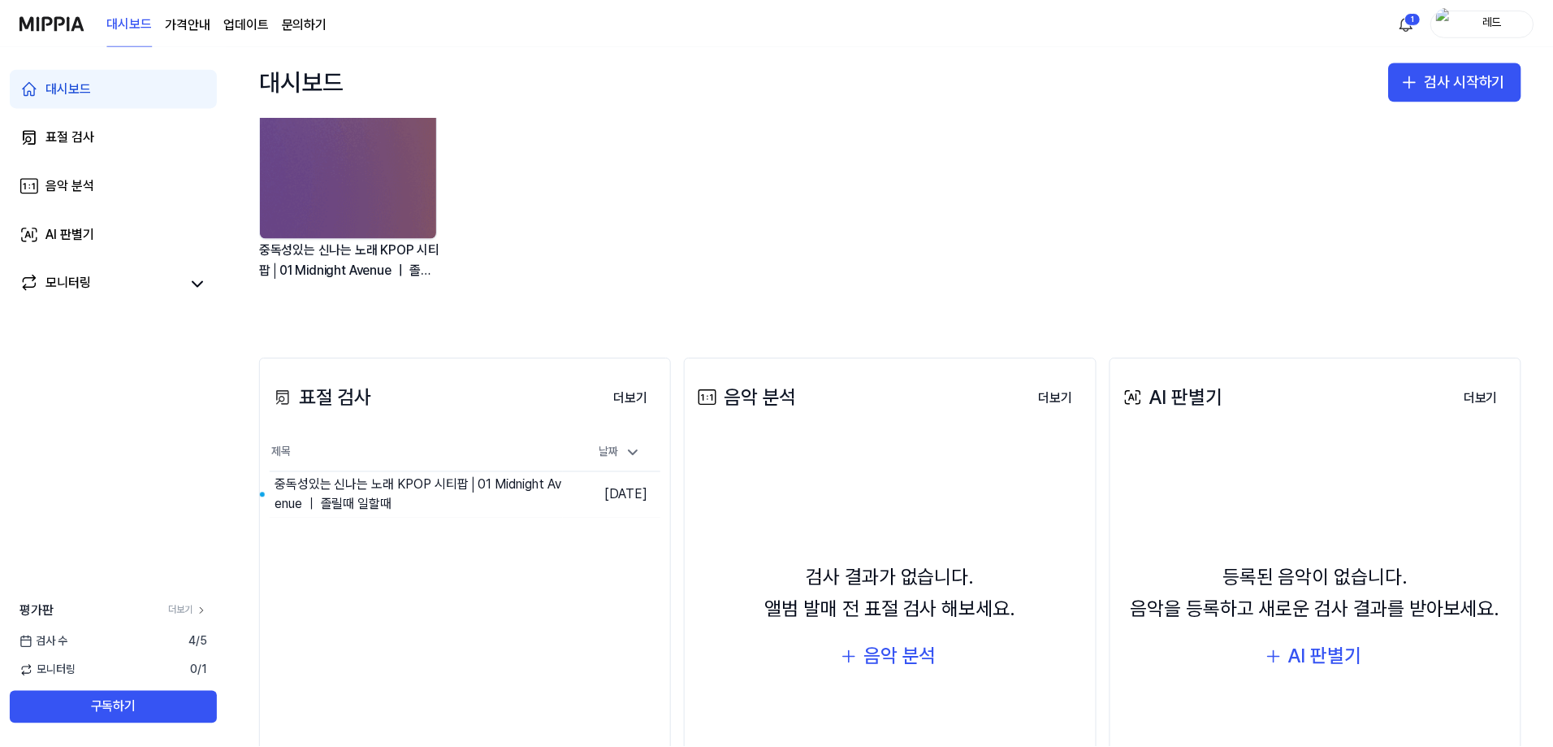
scroll to position [162, 0]
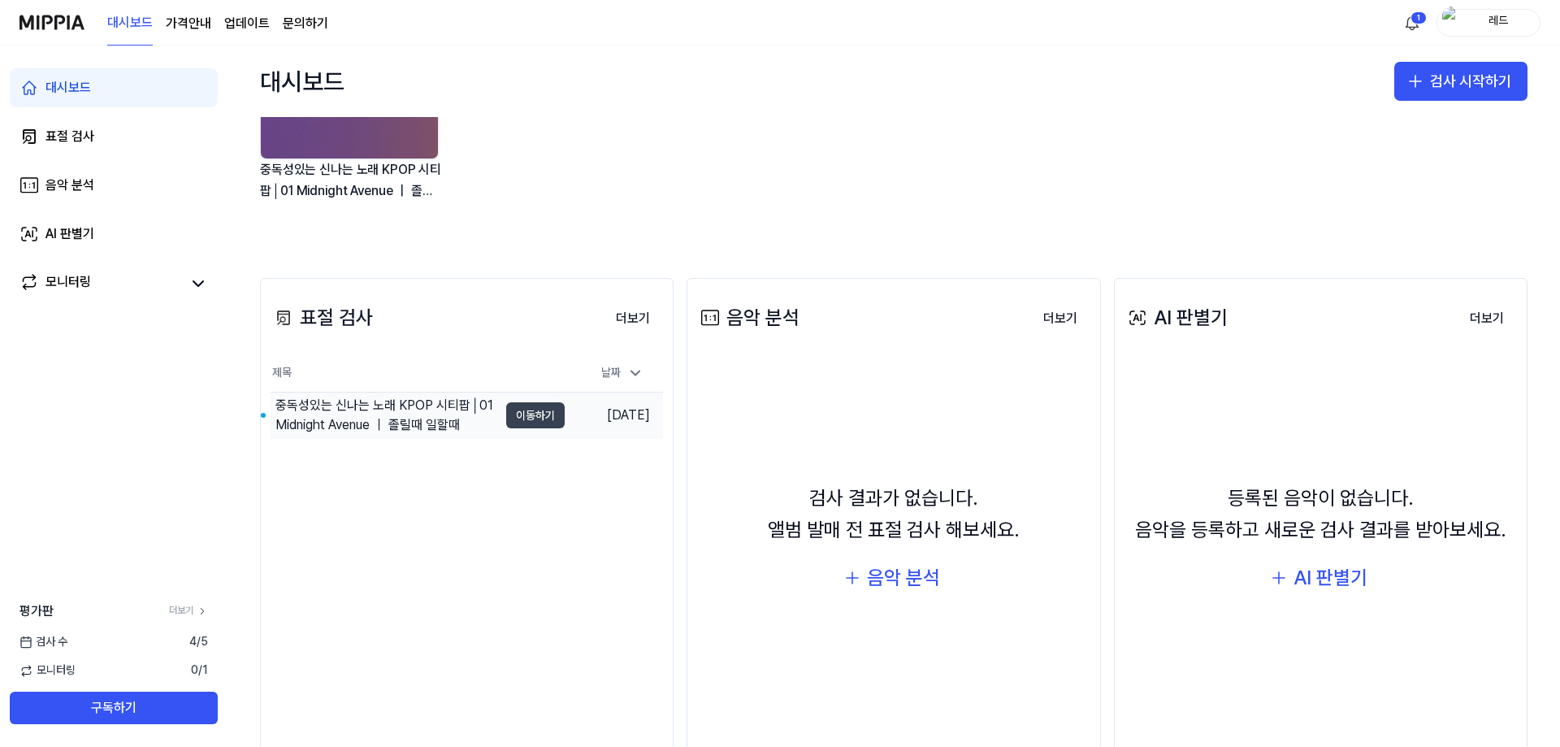
click at [520, 423] on button "이동하기" at bounding box center [535, 415] width 58 height 26
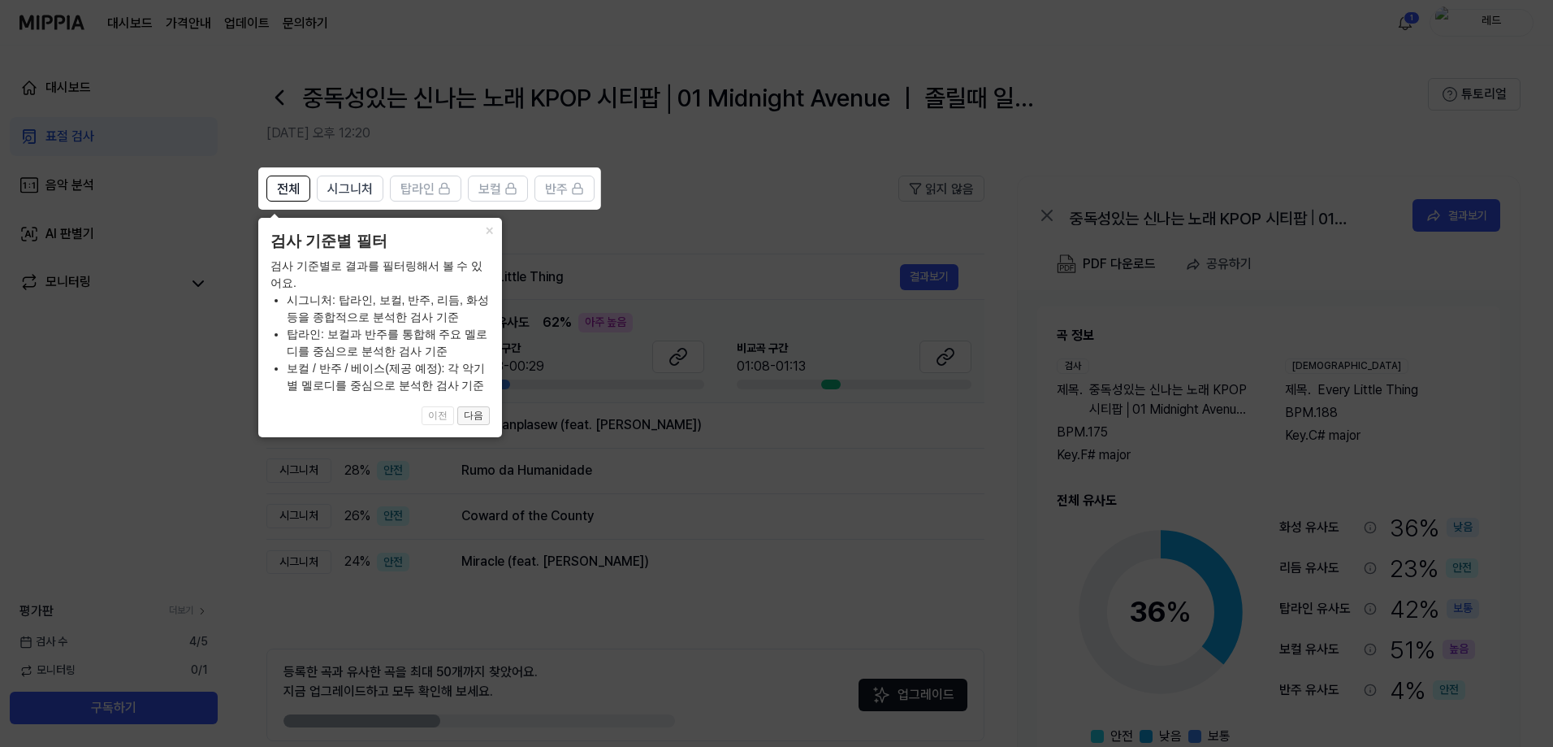
click at [470, 418] on button "다음" at bounding box center [473, 415] width 32 height 19
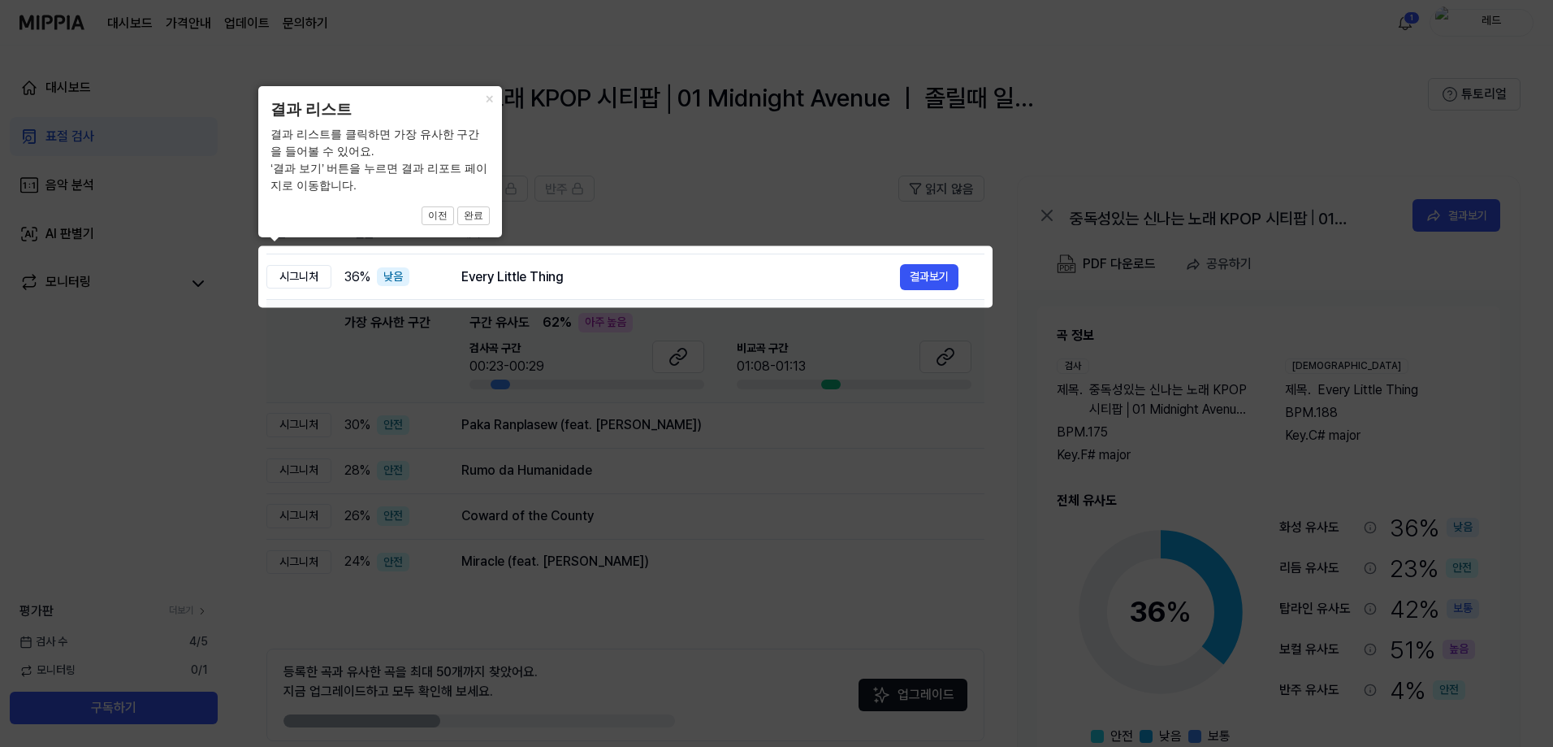
click at [479, 227] on div "× 결과 리스트 결과 리스트를 클릭하면 가장 유사한 구간을 들어볼 수 있어요. ‘결과 보기’ 버튼을 누르면 결과 리포트 페이지로 이동합니다. …" at bounding box center [380, 161] width 244 height 151
click at [473, 217] on button "완료" at bounding box center [473, 215] width 32 height 19
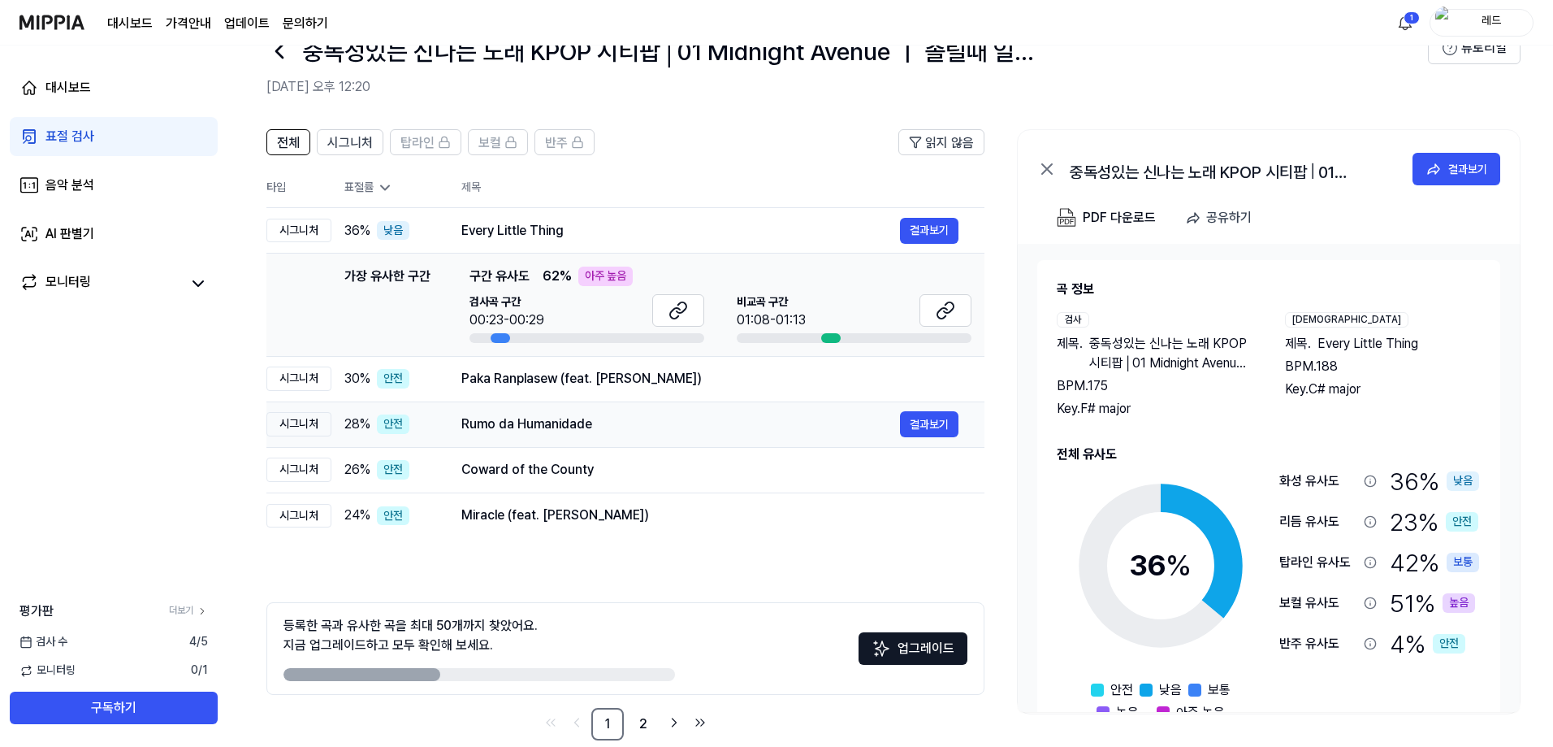
scroll to position [72, 0]
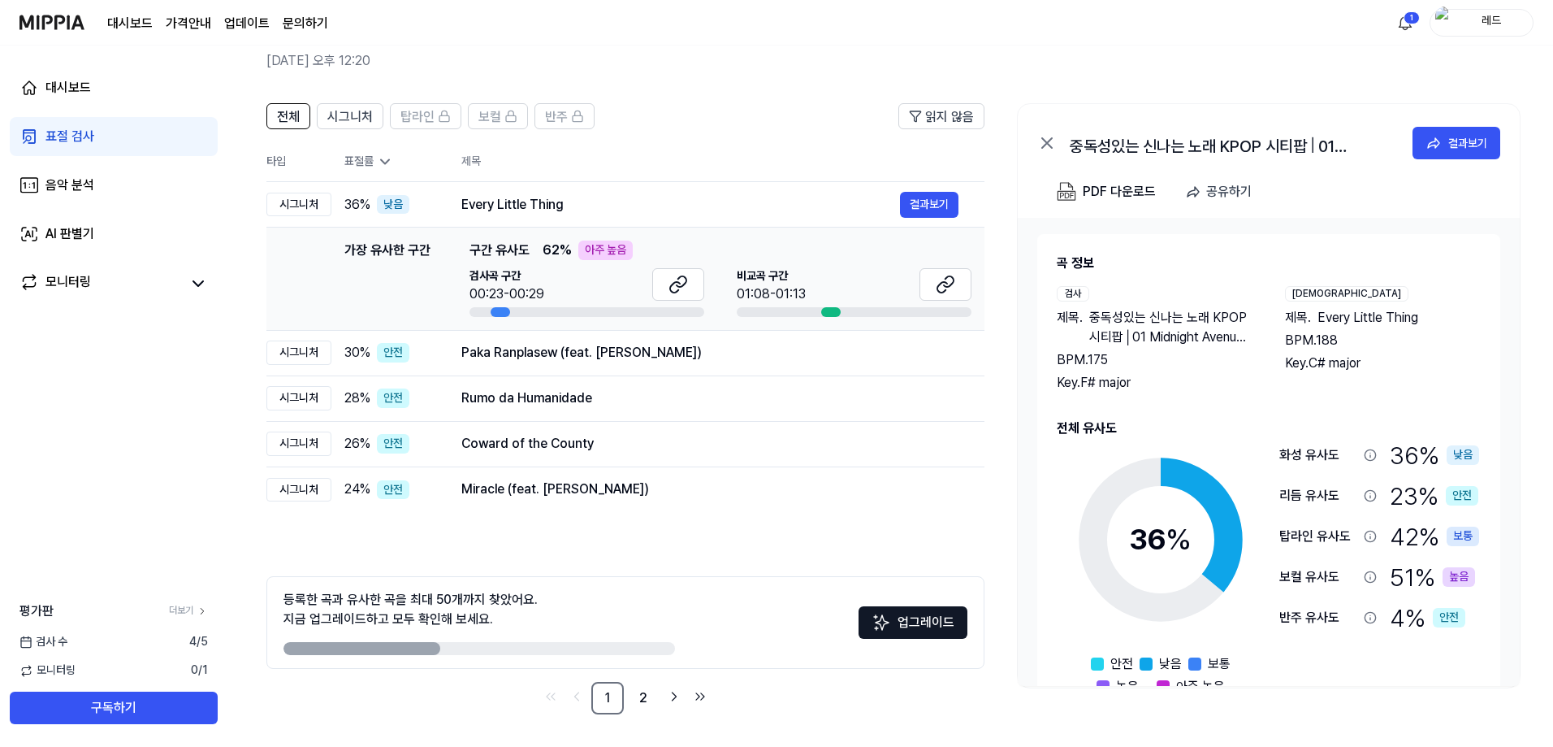
click at [388, 162] on icon at bounding box center [385, 162] width 8 height 4
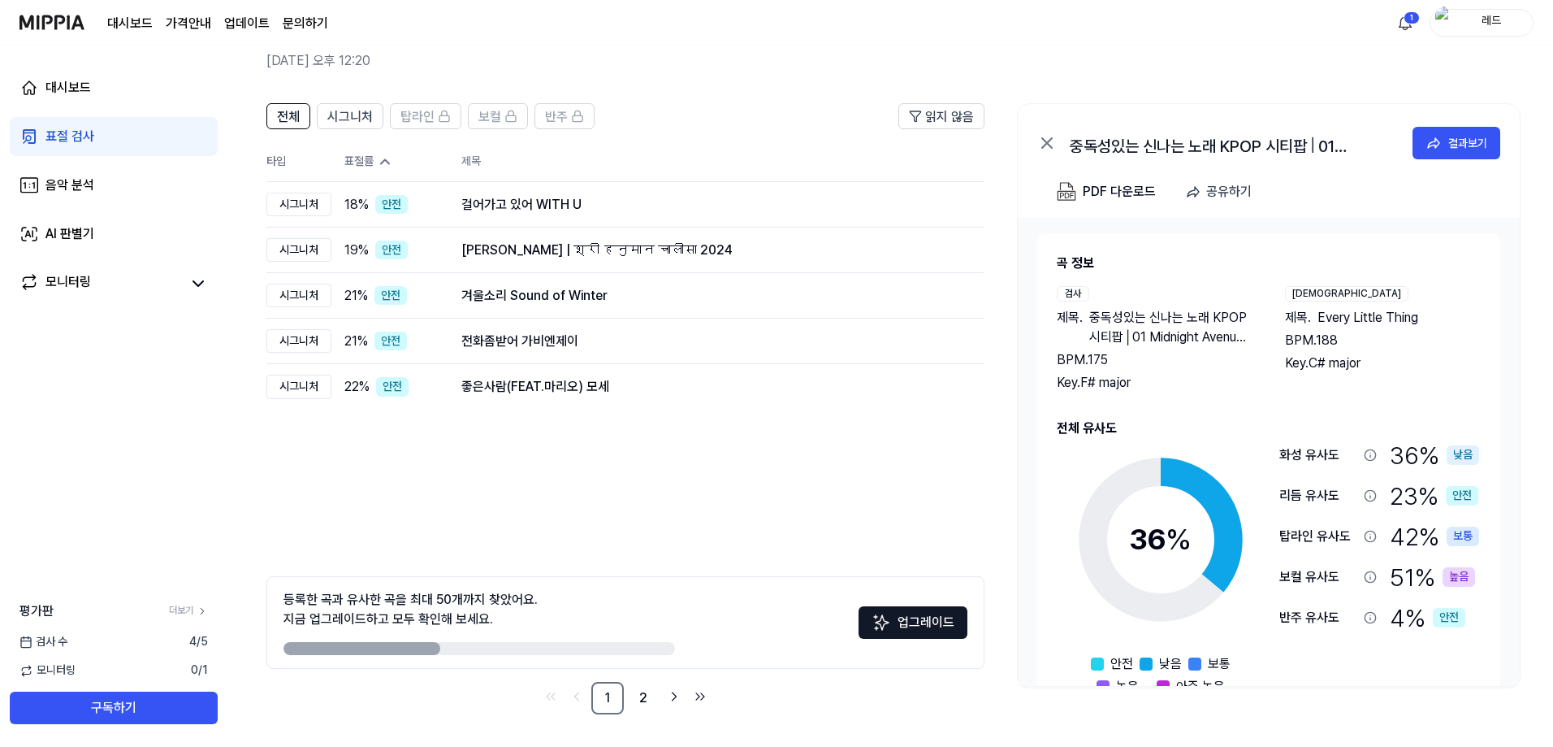
click at [388, 162] on icon at bounding box center [385, 162] width 8 height 4
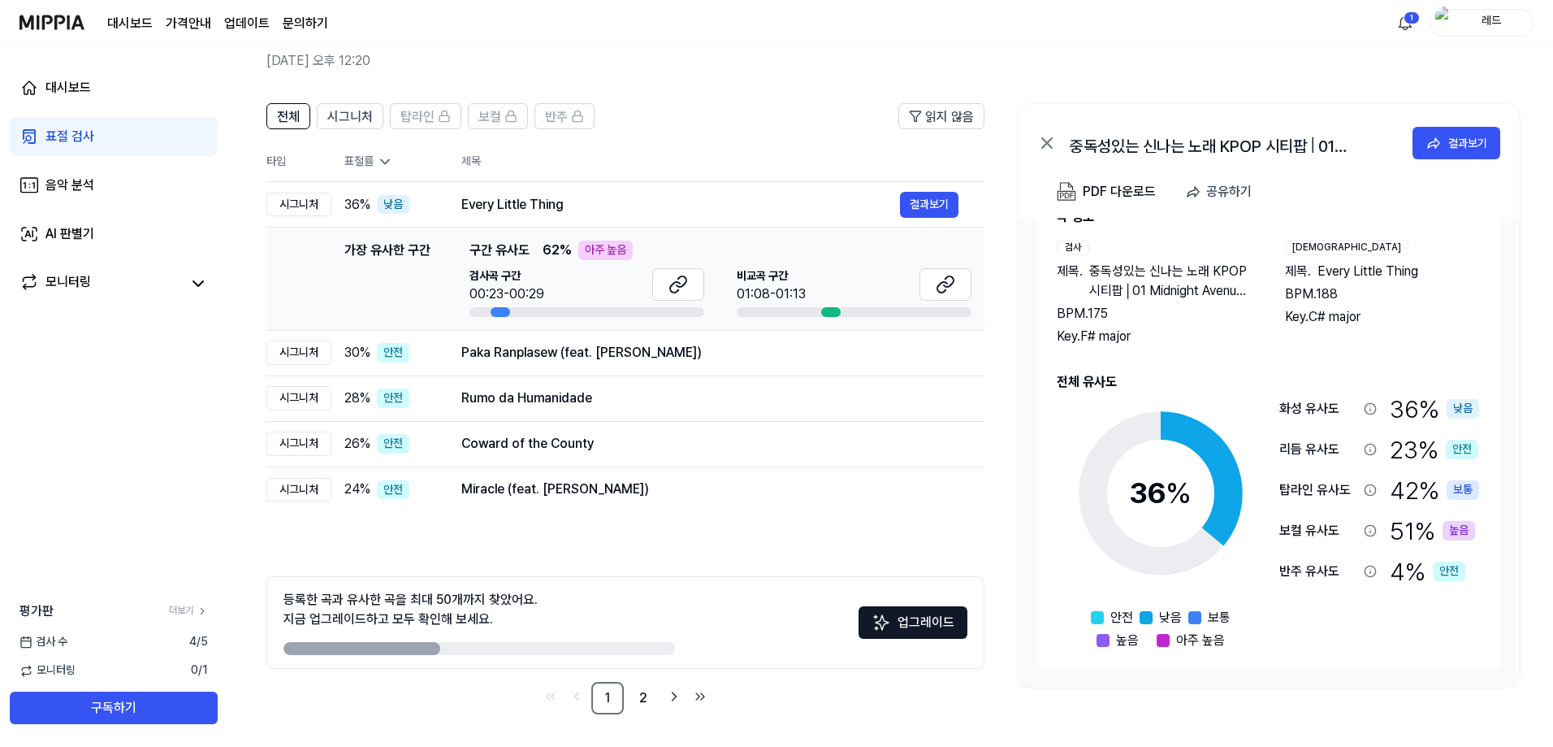
scroll to position [0, 0]
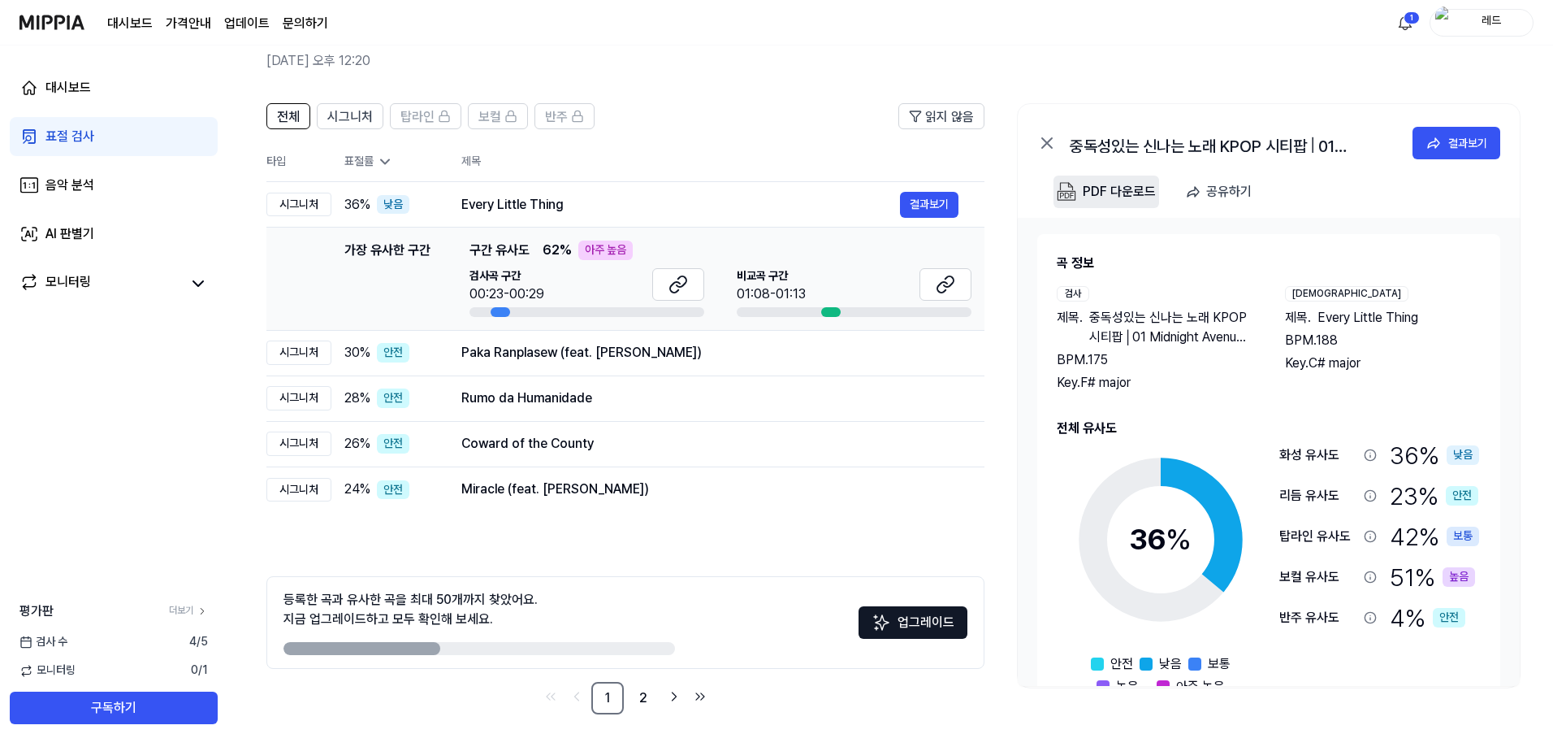
click at [1115, 191] on div "PDF 다운로드" at bounding box center [1119, 191] width 73 height 21
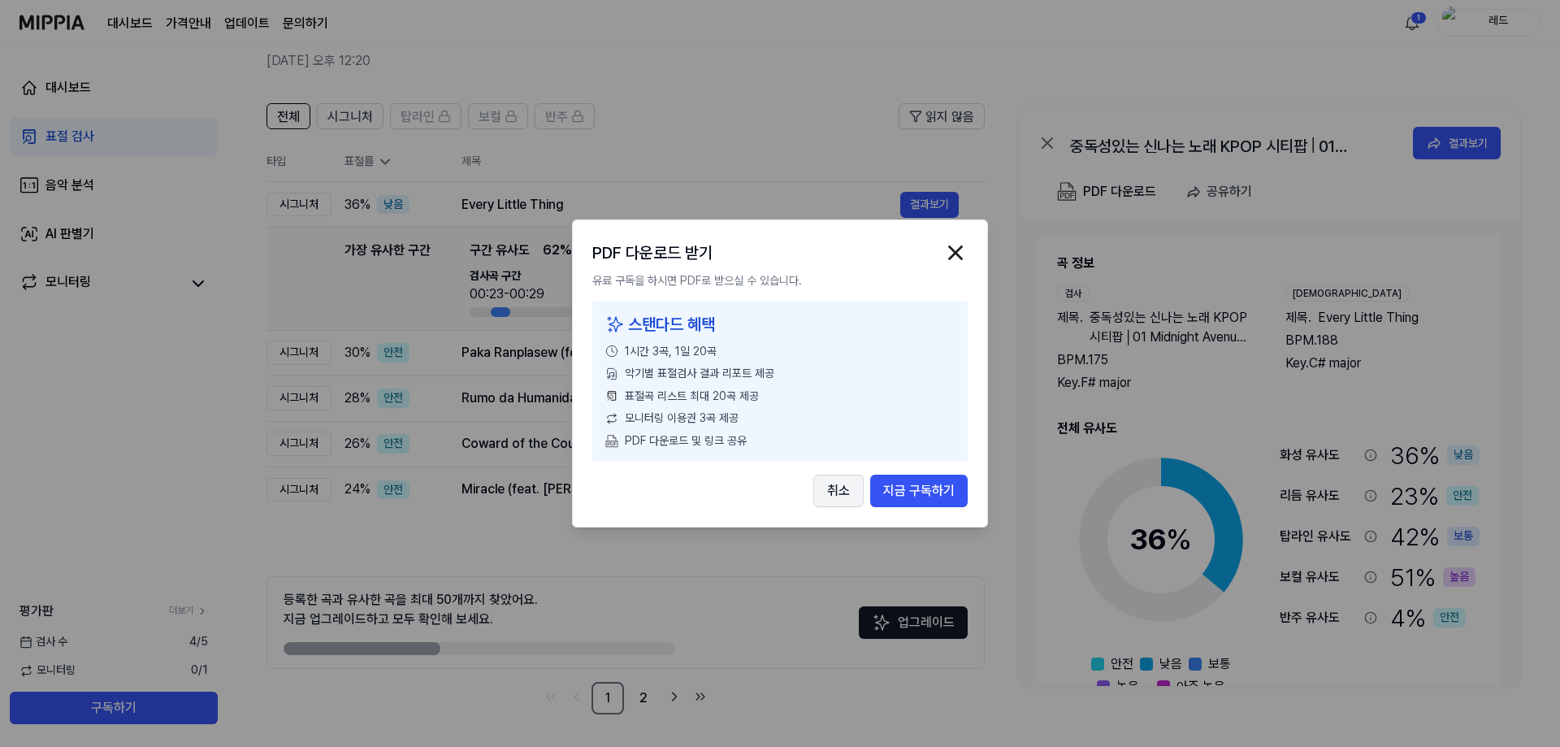
click at [833, 497] on button "취소" at bounding box center [838, 490] width 50 height 32
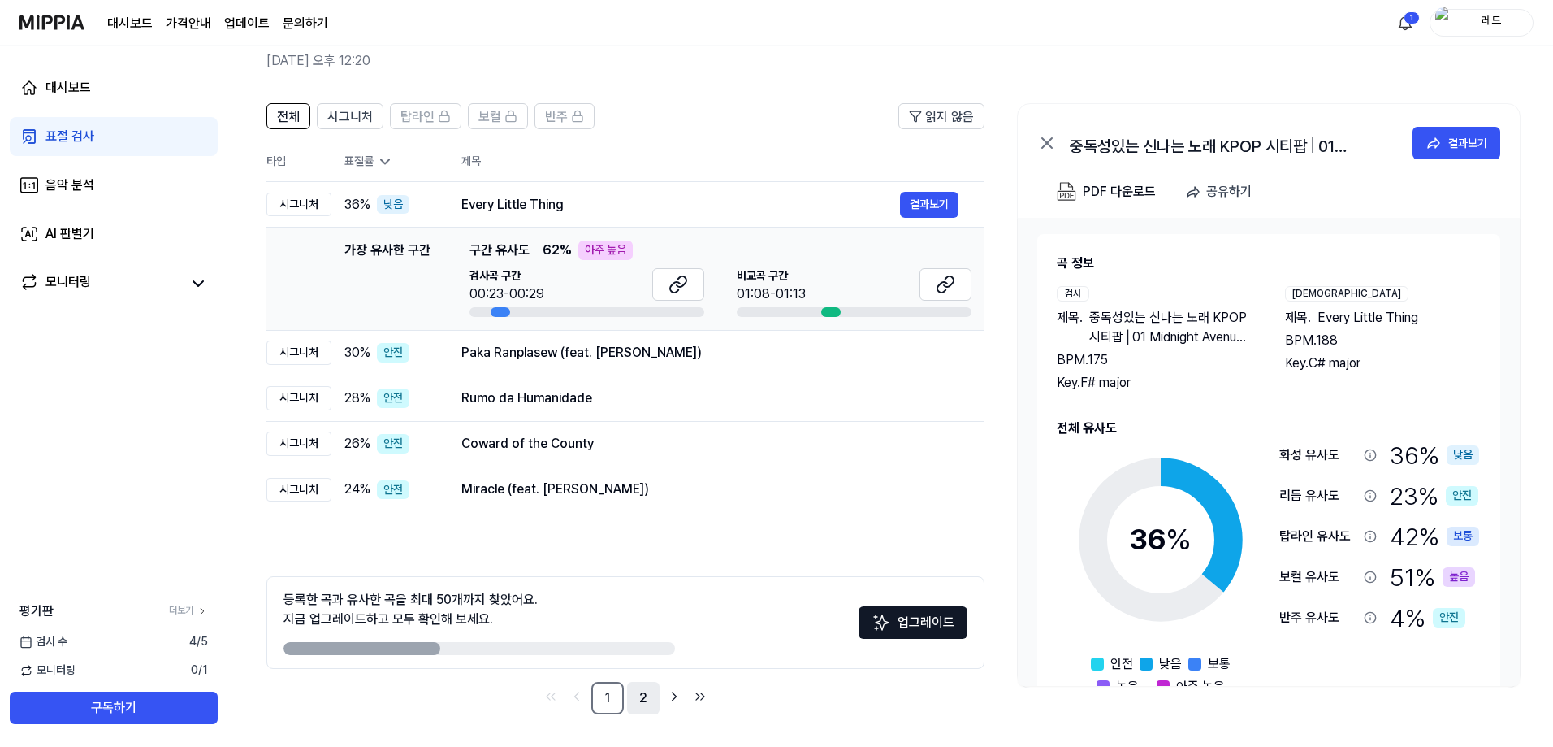
click at [642, 704] on link "2" at bounding box center [643, 698] width 32 height 32
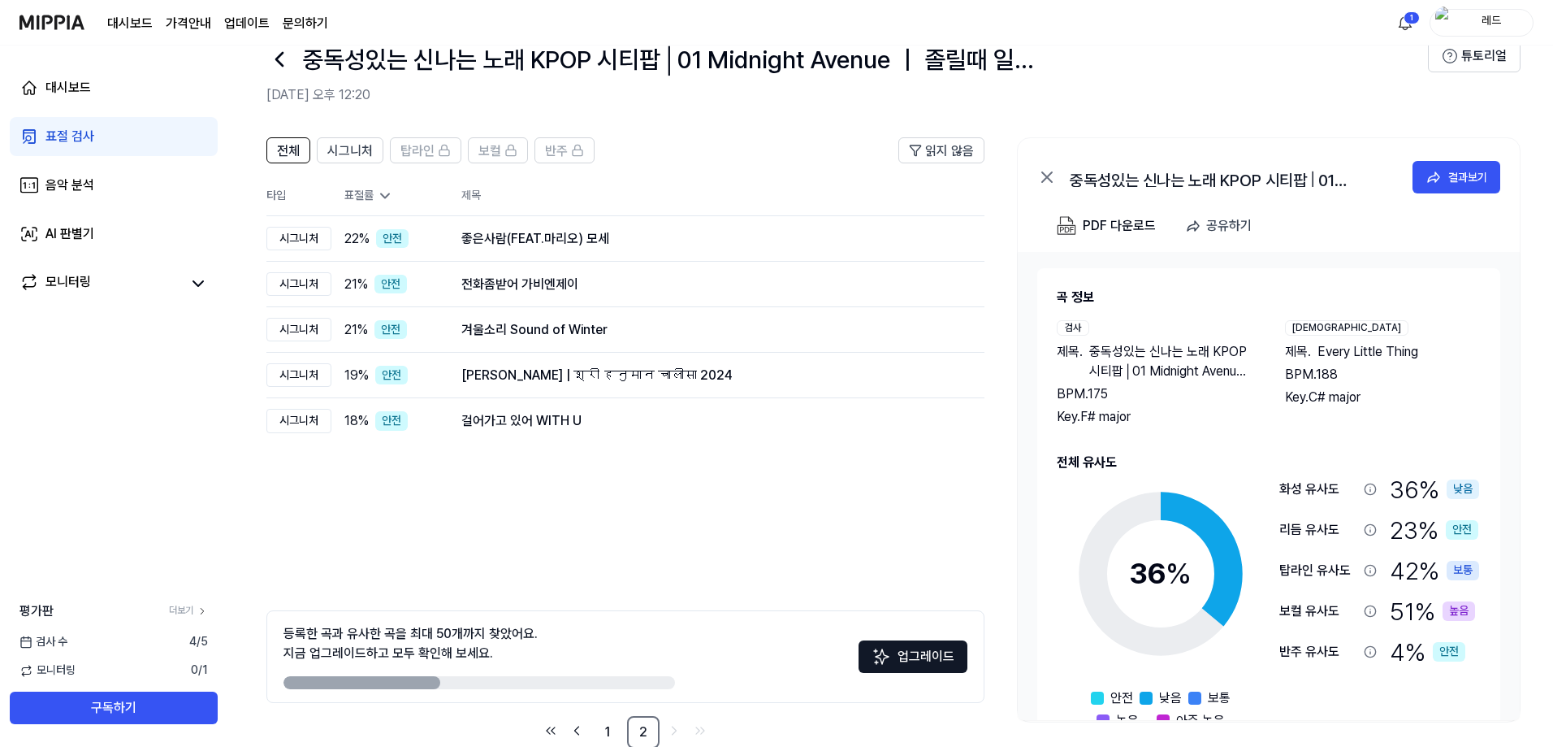
scroll to position [72, 0]
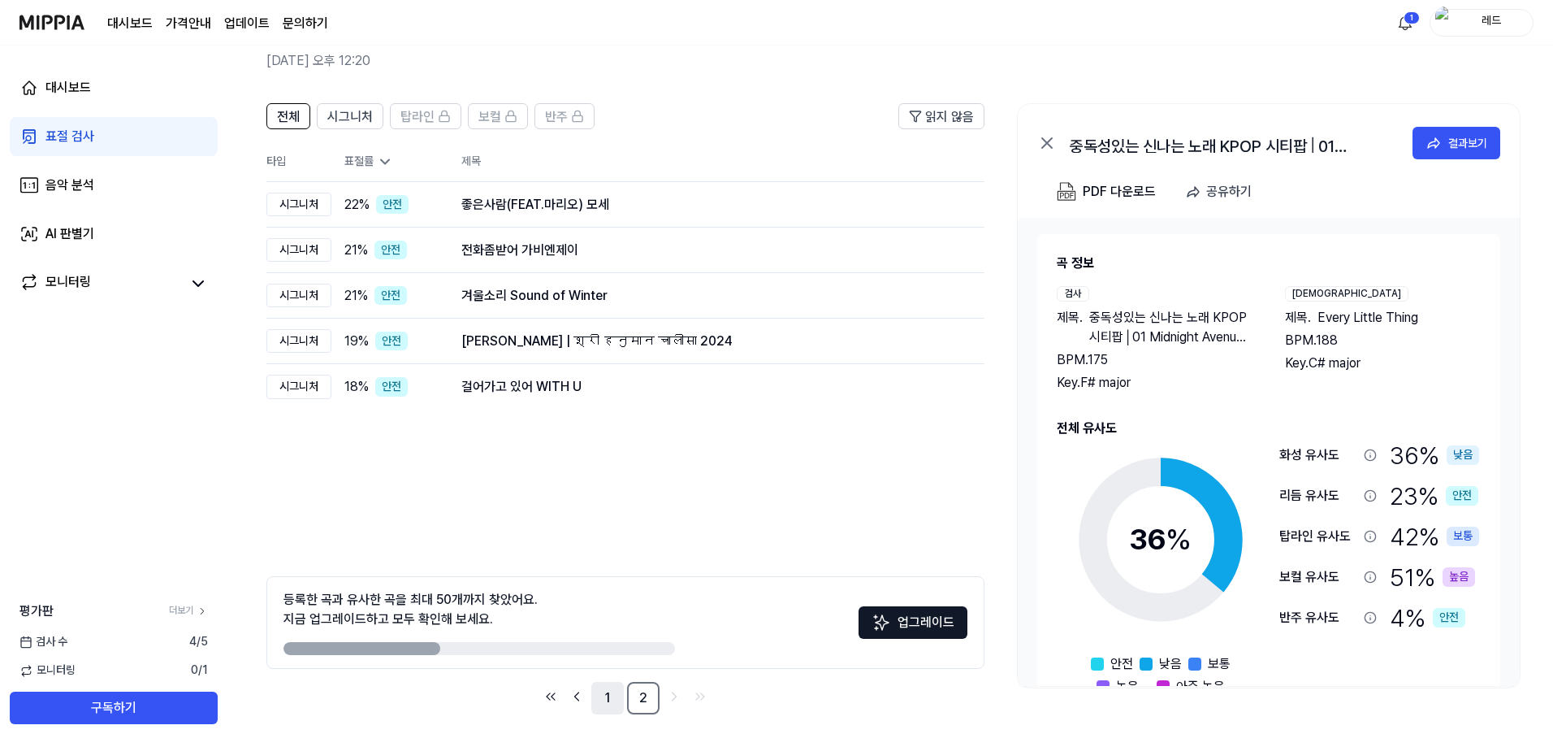
click at [610, 698] on link "1" at bounding box center [607, 698] width 32 height 32
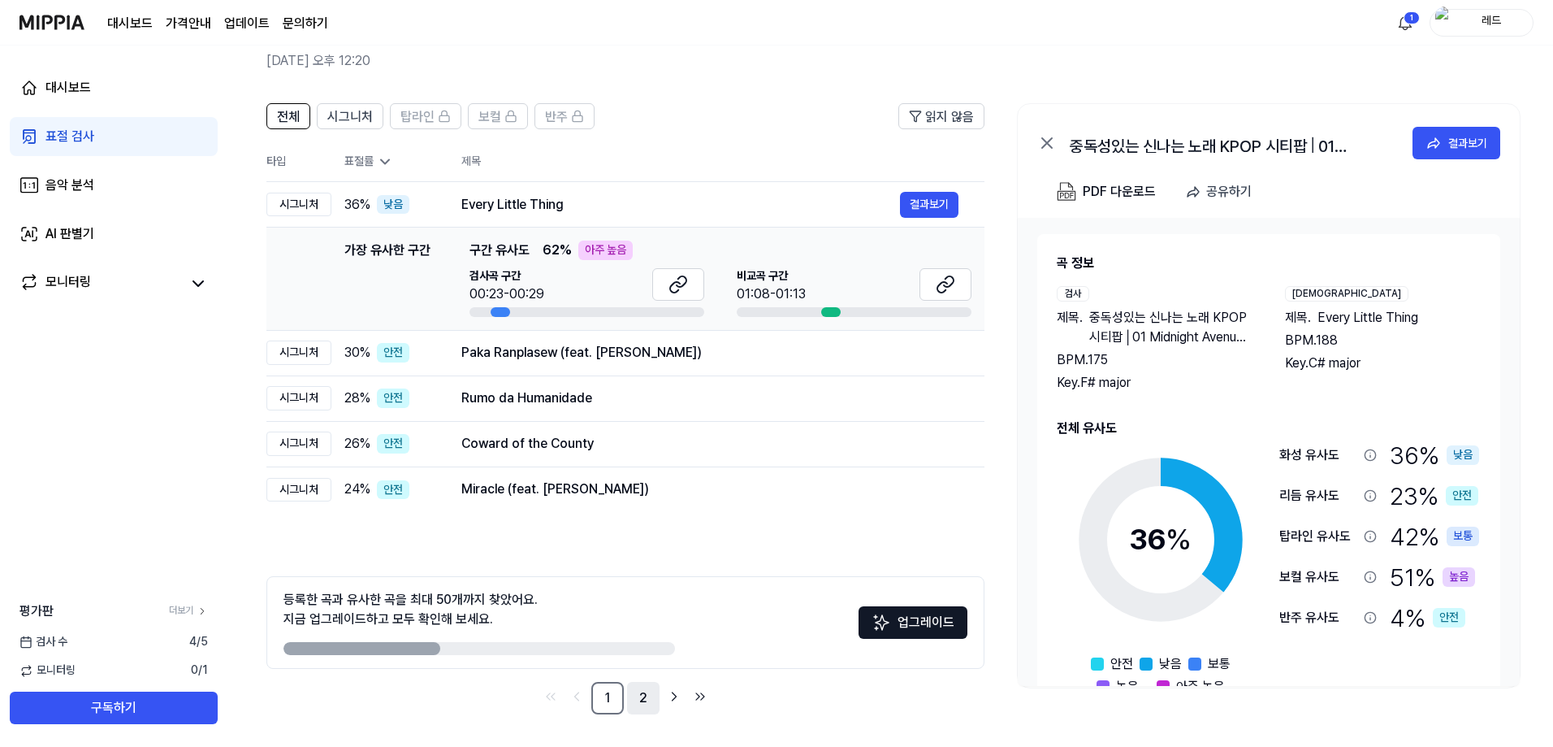
click at [647, 697] on link "2" at bounding box center [643, 698] width 32 height 32
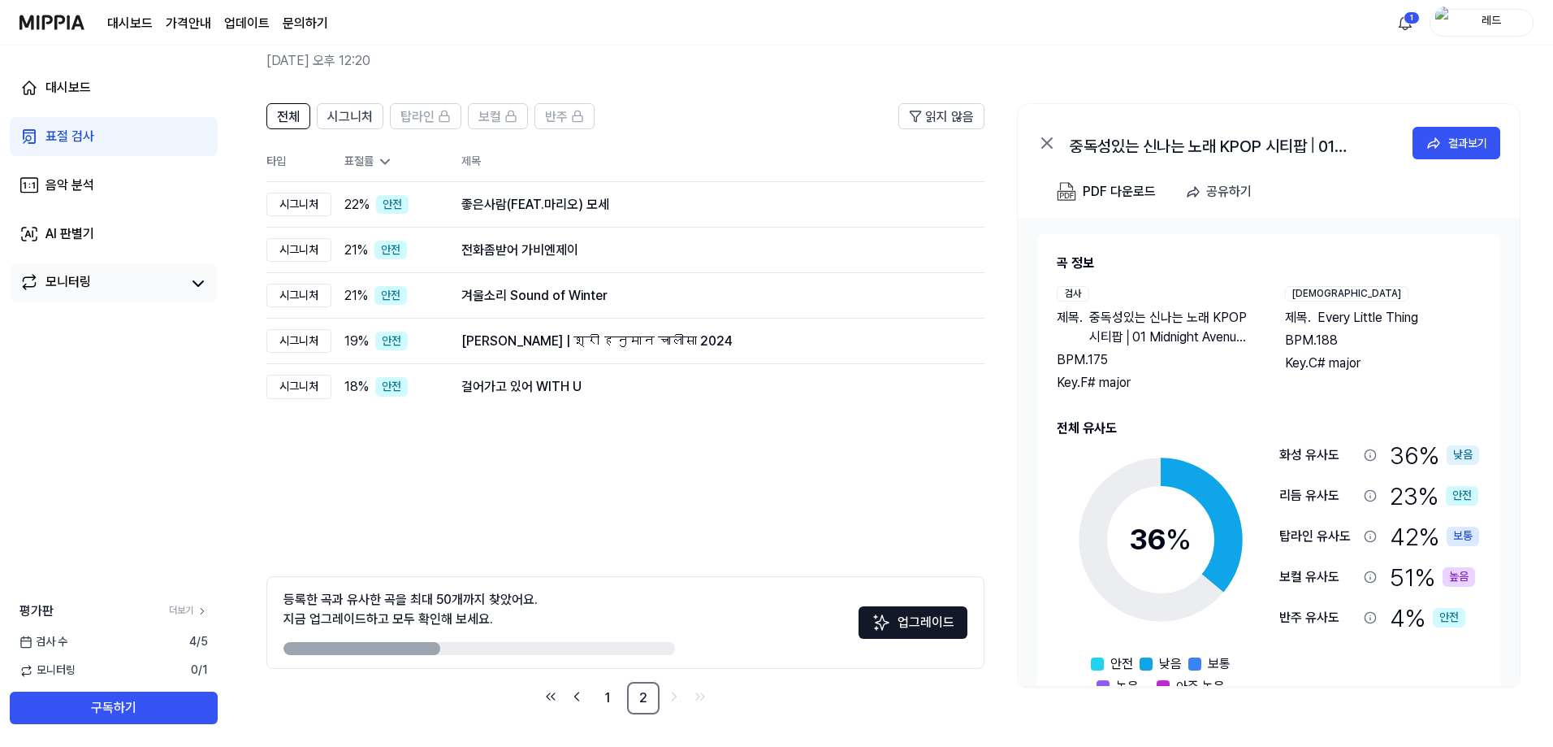
click at [57, 284] on div "모니터링" at bounding box center [67, 283] width 45 height 23
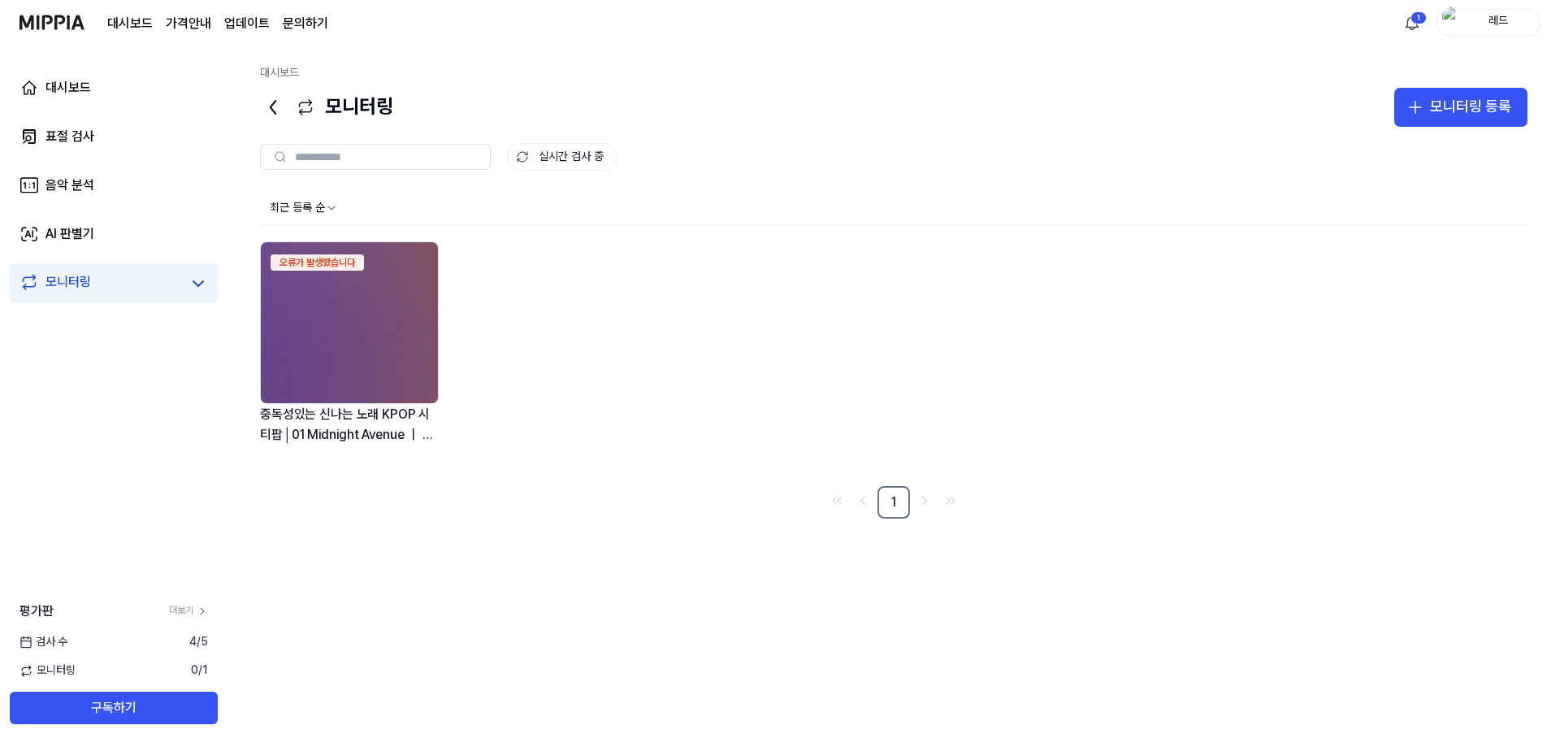
click at [355, 417] on div "중독성있는 신나는 노래 KPOP 시티팝│01 Midnight Avenue ｜ 졸릴때 일할때" at bounding box center [349, 424] width 179 height 41
click at [570, 232] on div "최근 등록 순 오류가 발생했습니다 중독성있는 신나는 노래 KPOP 시티팝│01 Midnight Avenue ｜ 졸릴때 일할때" at bounding box center [893, 333] width 1267 height 282
click at [330, 206] on html "대시보드 가격안내 업데이트 문의하기 1 레드 대시보드 표절 검사 음악 분석 AI 판별기 모니터링 평가판 더보기 검사 수 4 / 5 모니터링 0…" at bounding box center [780, 373] width 1560 height 747
click at [1093, 426] on html "대시보드 가격안내 업데이트 문의하기 1 레드 대시보드 표절 검사 음악 분석 AI 판별기 모니터링 평가판 더보기 검사 수 4 / 5 모니터링 0…" at bounding box center [780, 373] width 1560 height 747
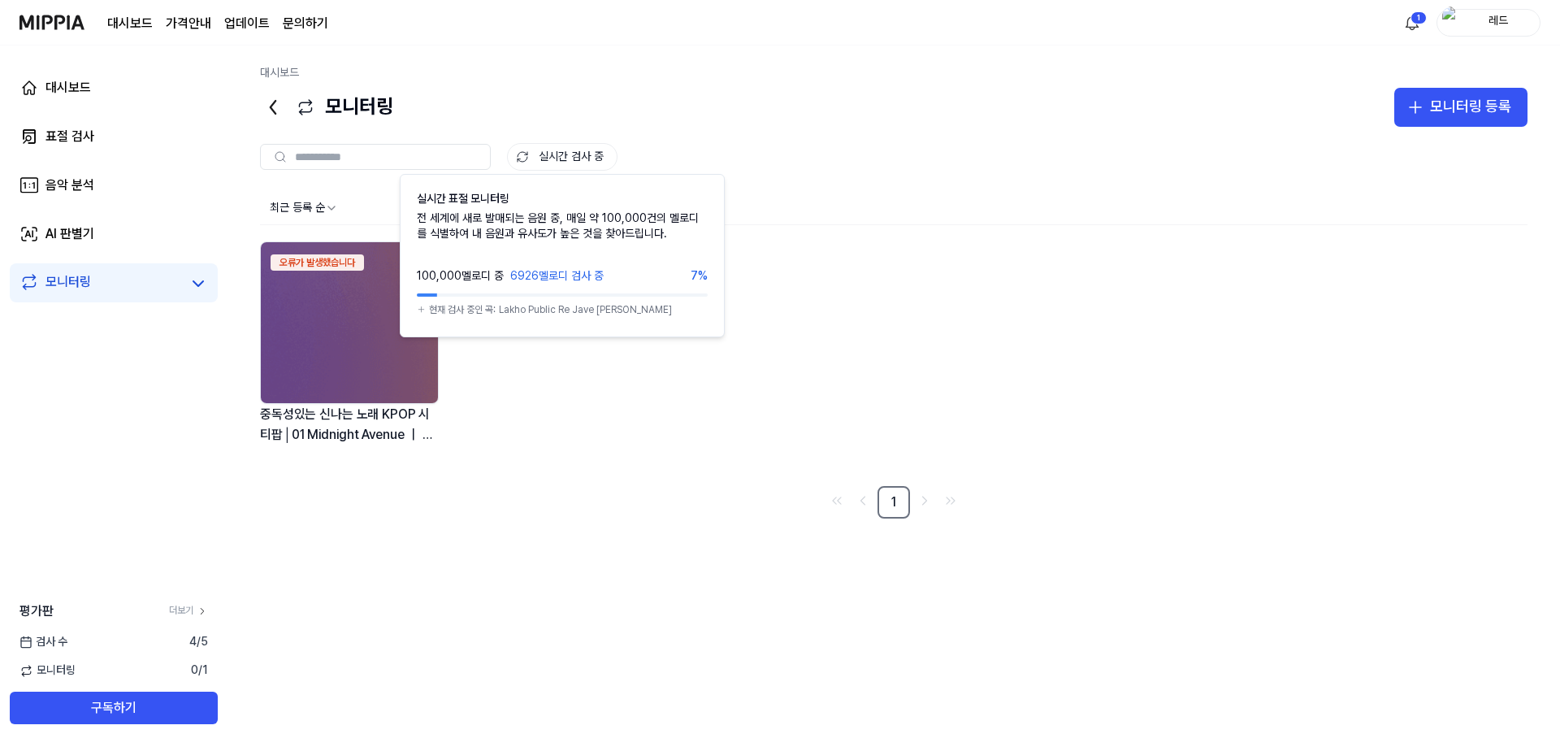
click at [522, 150] on icon at bounding box center [522, 156] width 13 height 13
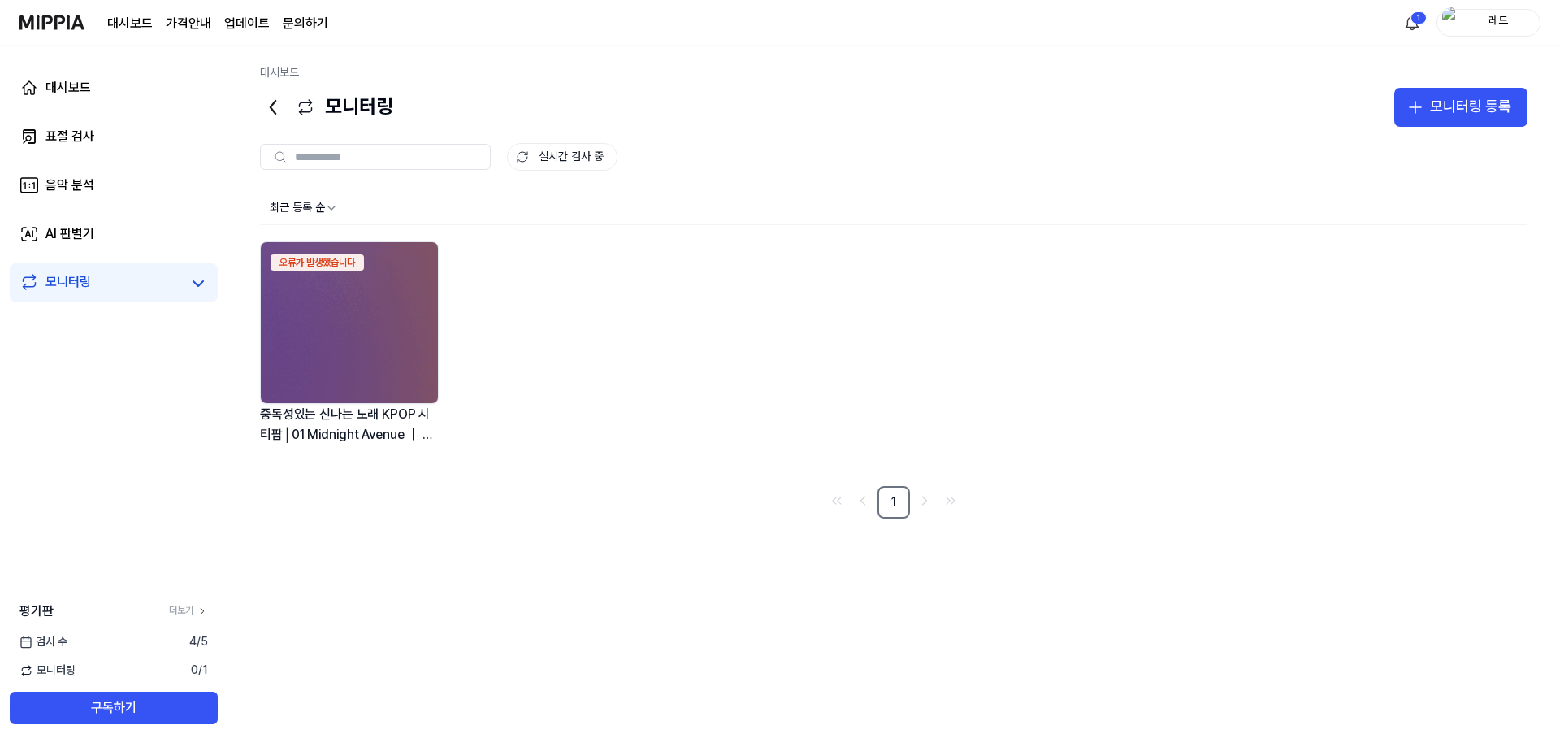
click at [279, 111] on icon at bounding box center [273, 107] width 26 height 26
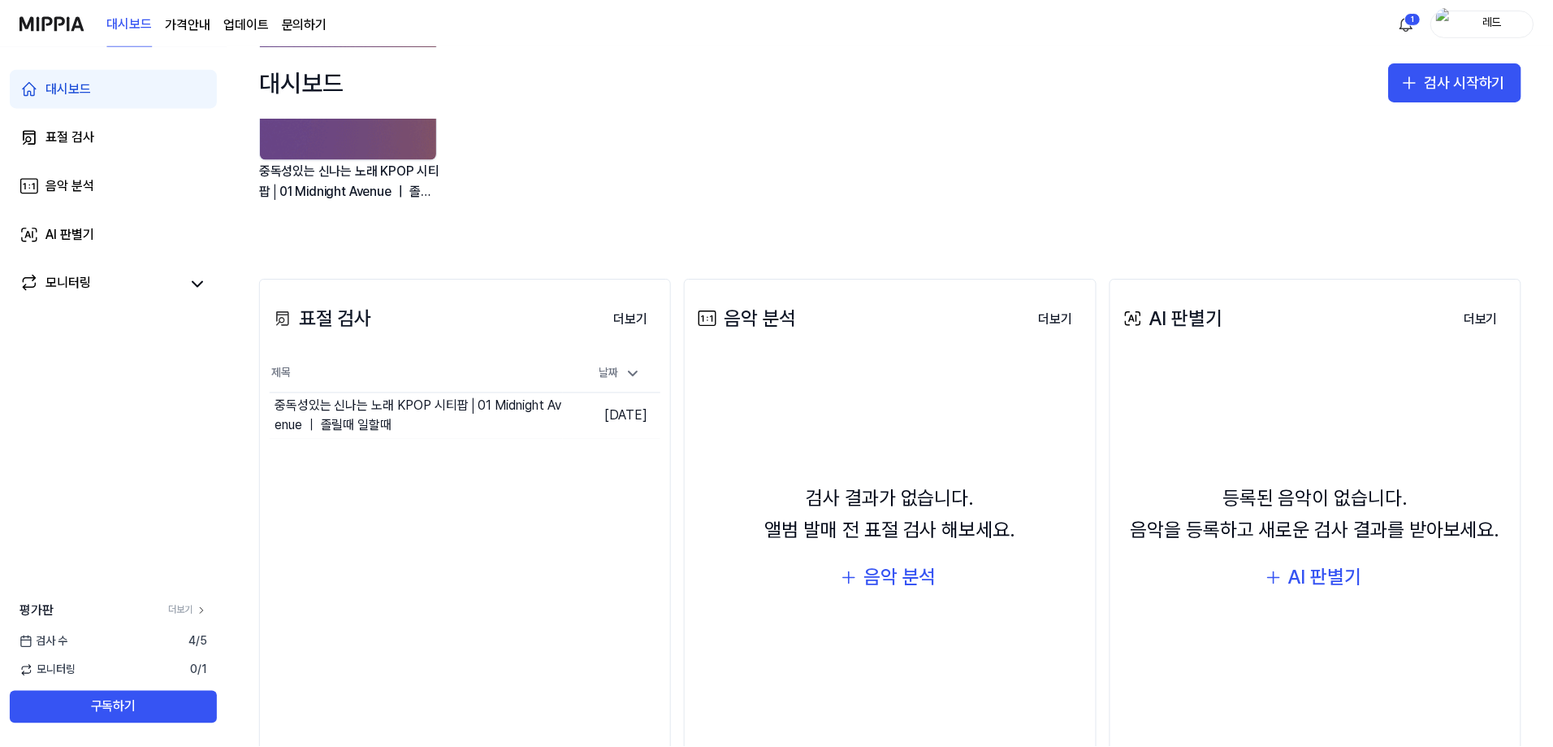
scroll to position [81, 0]
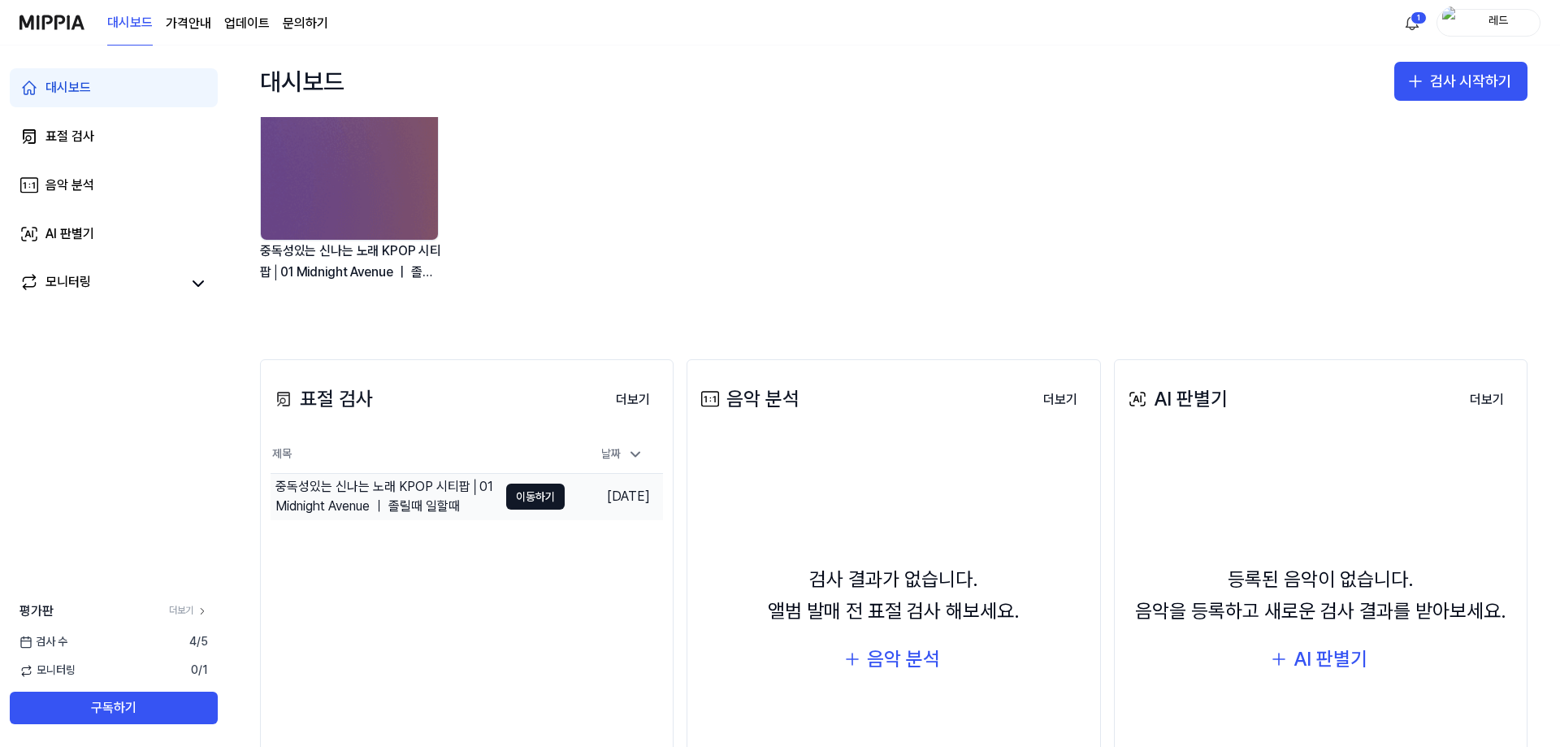
click at [359, 492] on div "중독성있는 신나는 노래 KPOP 시티팝│01 Midnight Avenue ｜ 졸릴때 일할때" at bounding box center [386, 496] width 223 height 39
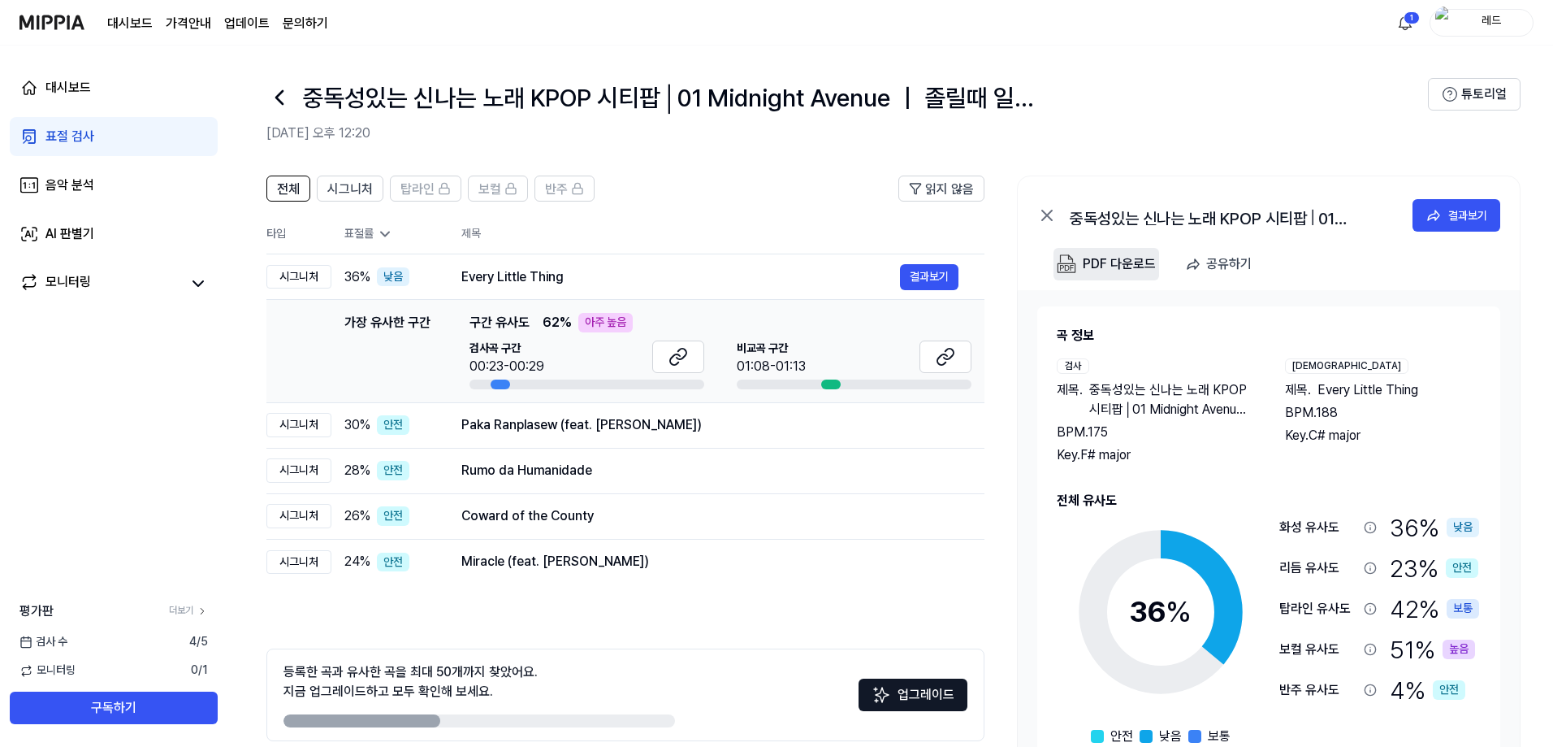
click at [1102, 269] on div "PDF 다운로드" at bounding box center [1119, 263] width 73 height 21
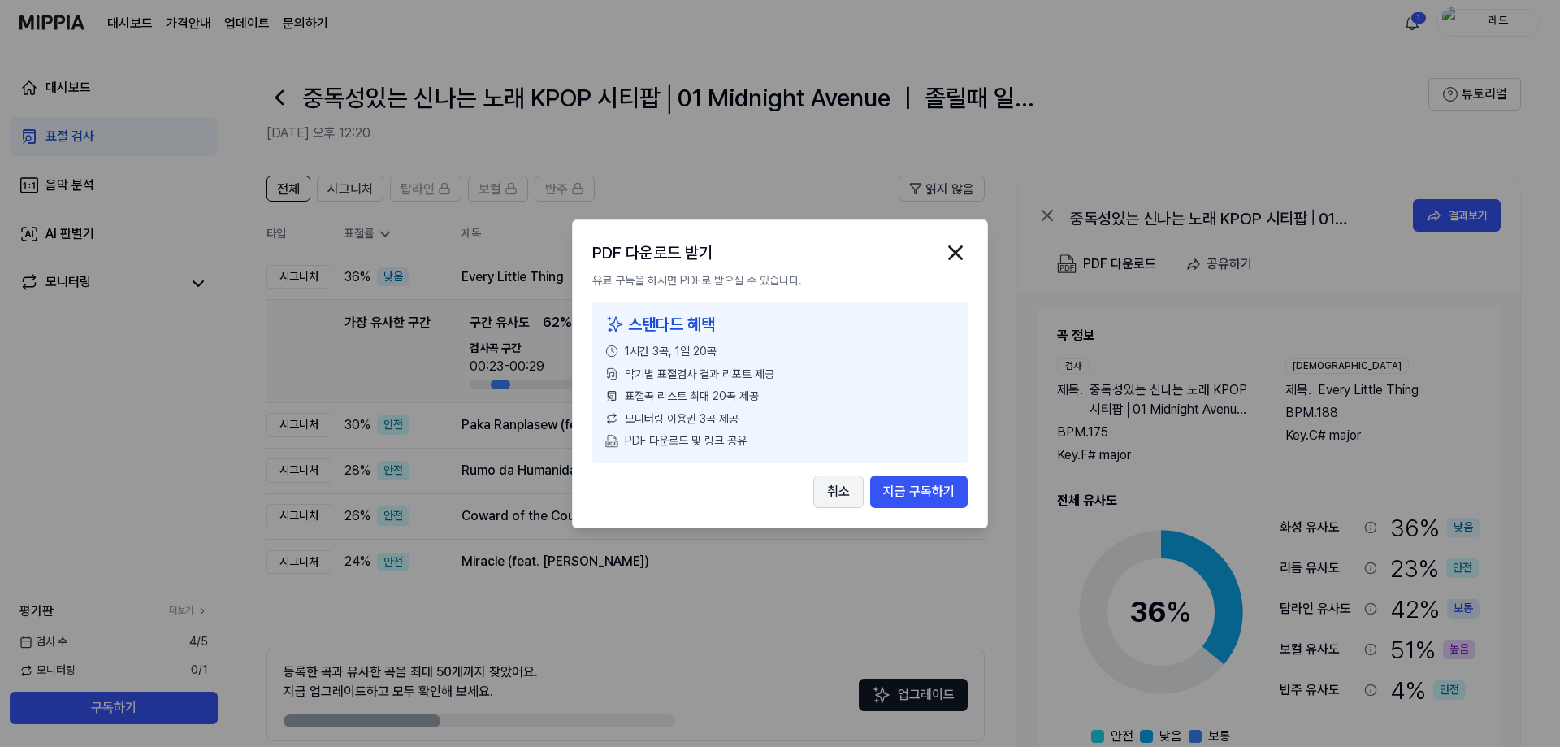
click at [834, 494] on button "취소" at bounding box center [838, 490] width 50 height 32
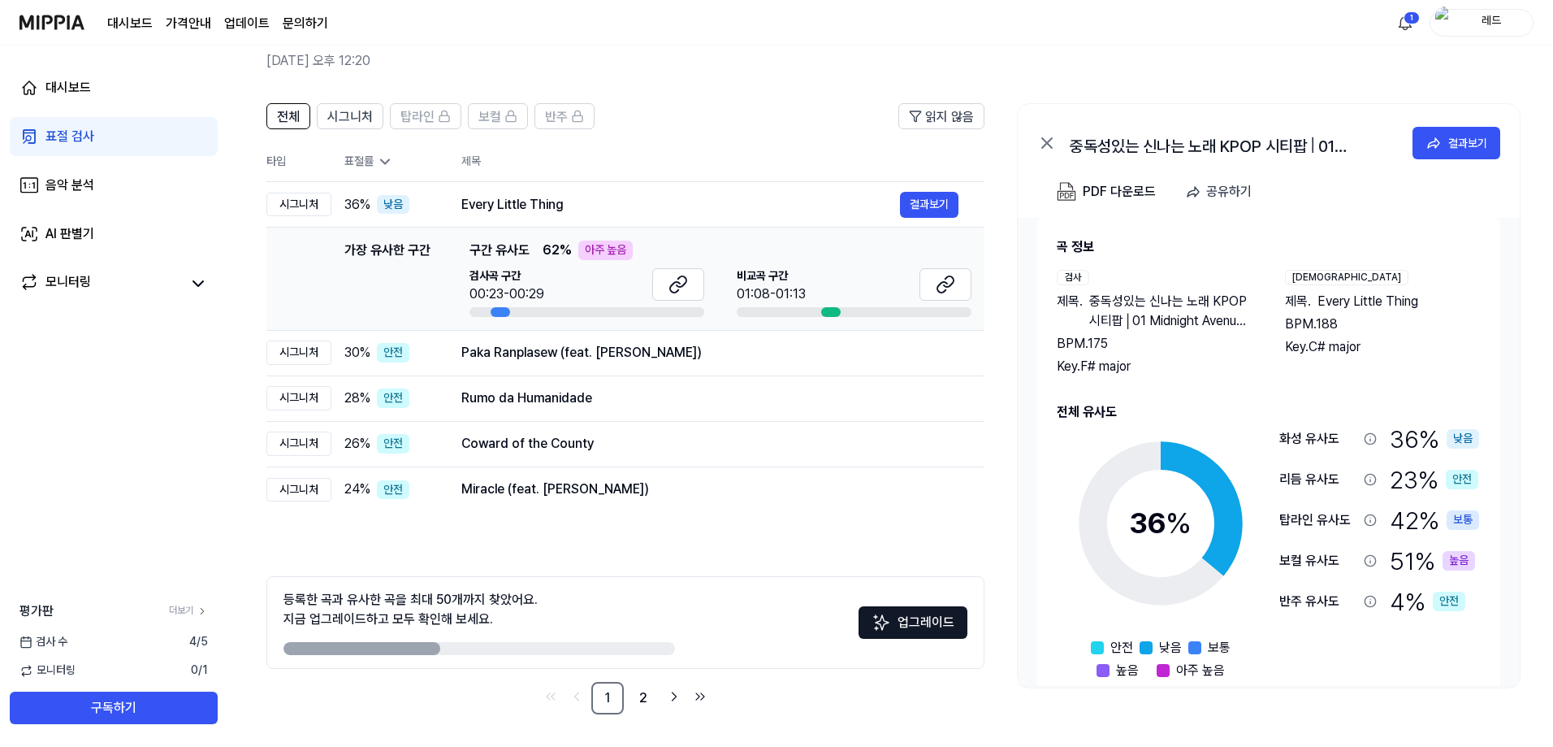
scroll to position [0, 0]
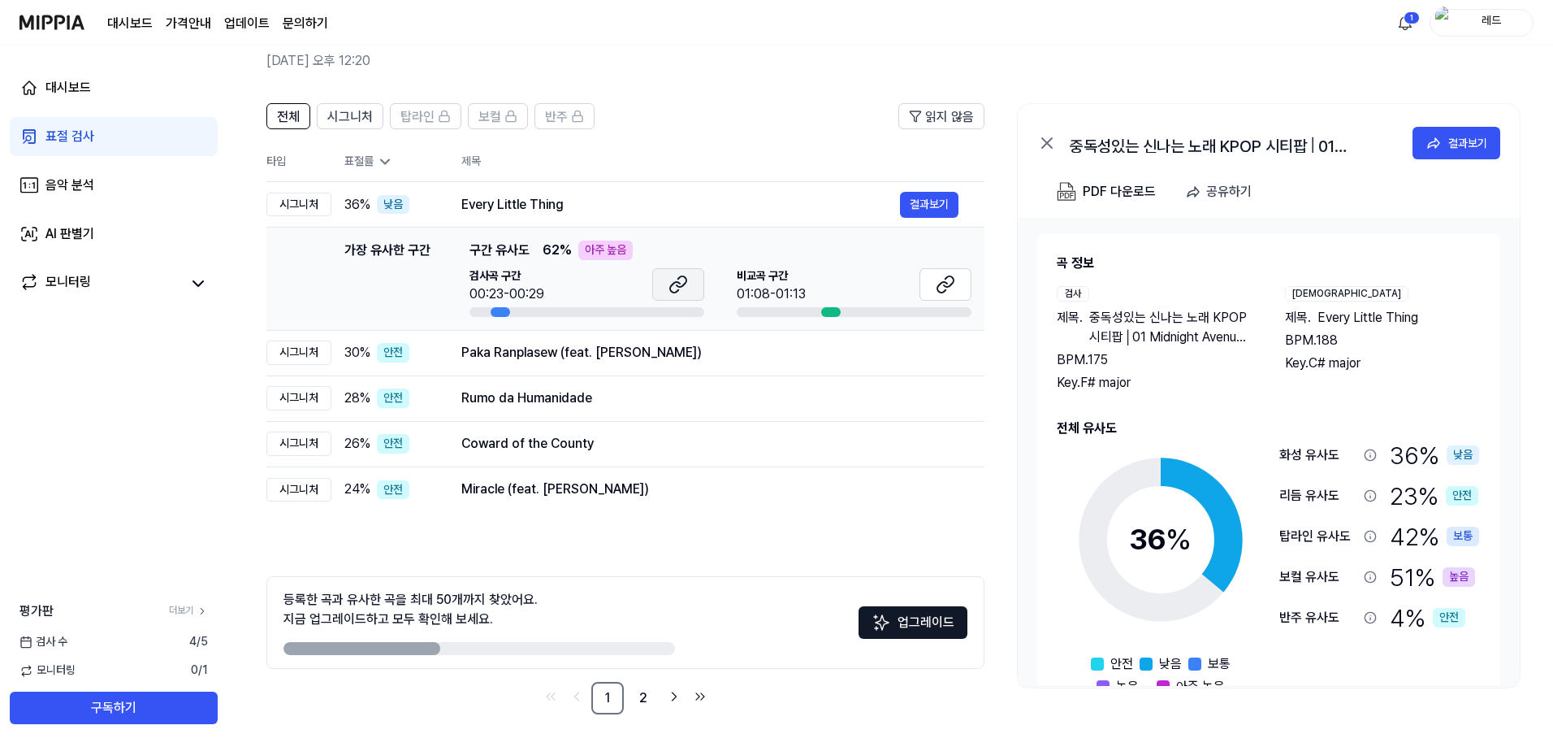
click at [677, 285] on icon at bounding box center [682, 281] width 10 height 11
click at [934, 283] on button at bounding box center [946, 284] width 52 height 32
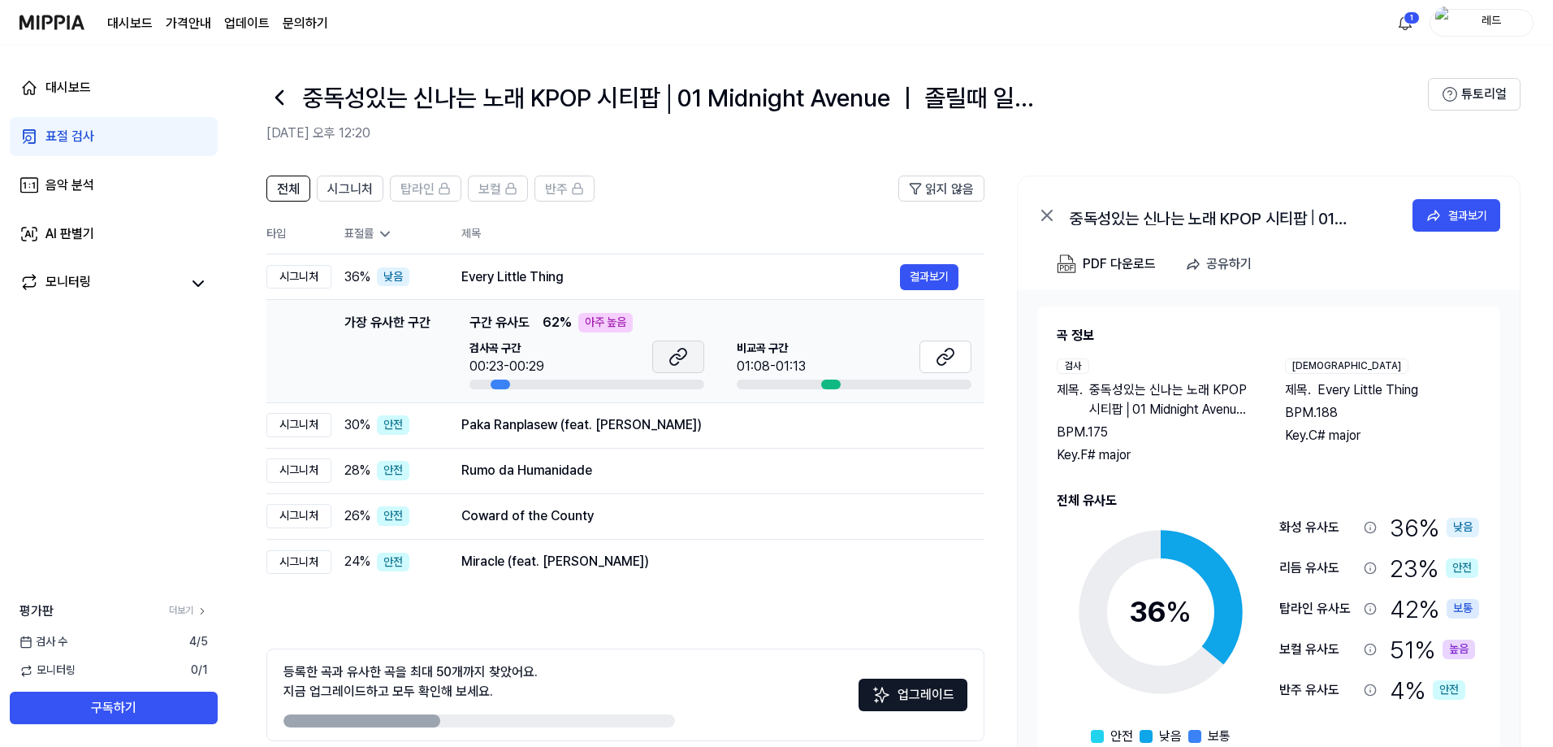
click at [677, 355] on icon at bounding box center [675, 359] width 10 height 11
click at [543, 431] on div "Paka Ranplasew (feat. Roody Roodboy)" at bounding box center [680, 424] width 439 height 19
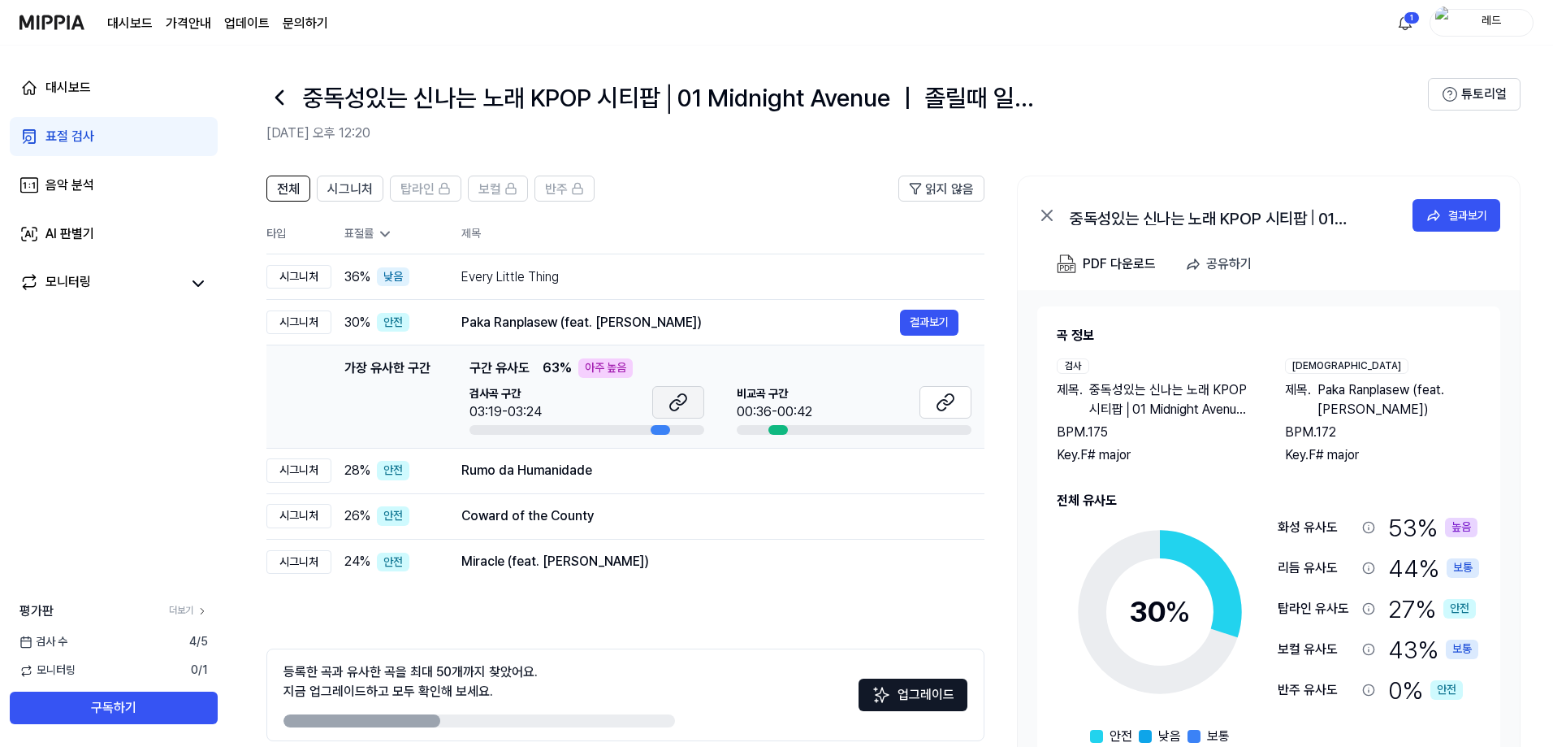
click at [673, 404] on icon at bounding box center [678, 401] width 19 height 19
click at [959, 394] on button at bounding box center [946, 402] width 52 height 32
drag, startPoint x: 5, startPoint y: 23, endPoint x: 74, endPoint y: 19, distance: 69.1
click at [74, 19] on nav "대시보드 가격안내 업데이트 문의하기 1 레드" at bounding box center [776, 22] width 1553 height 45
